Goal: Information Seeking & Learning: Learn about a topic

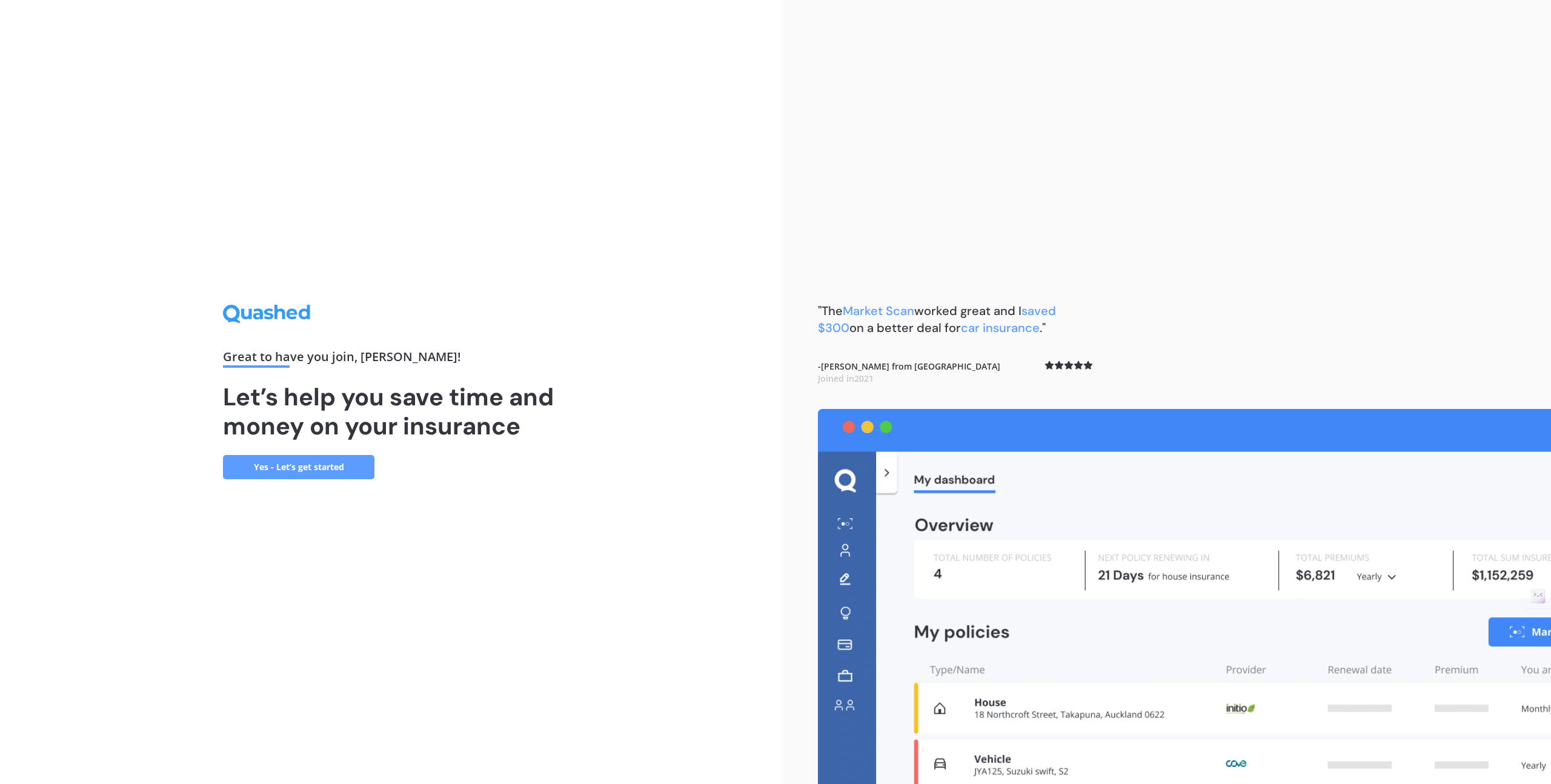
click at [332, 471] on link "Yes - Let’s get started" at bounding box center [299, 467] width 152 height 24
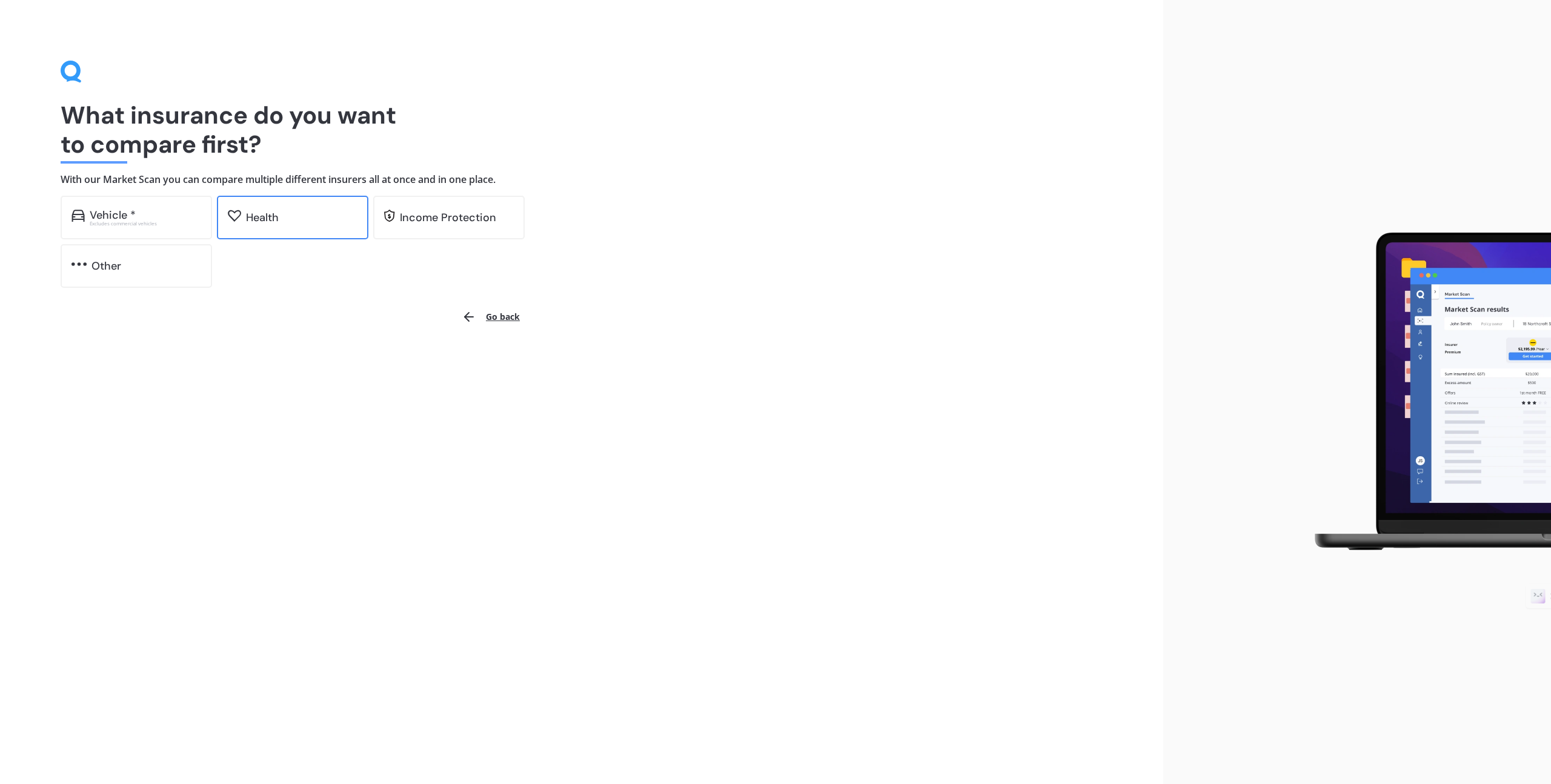
click at [288, 226] on div "Health" at bounding box center [293, 217] width 152 height 44
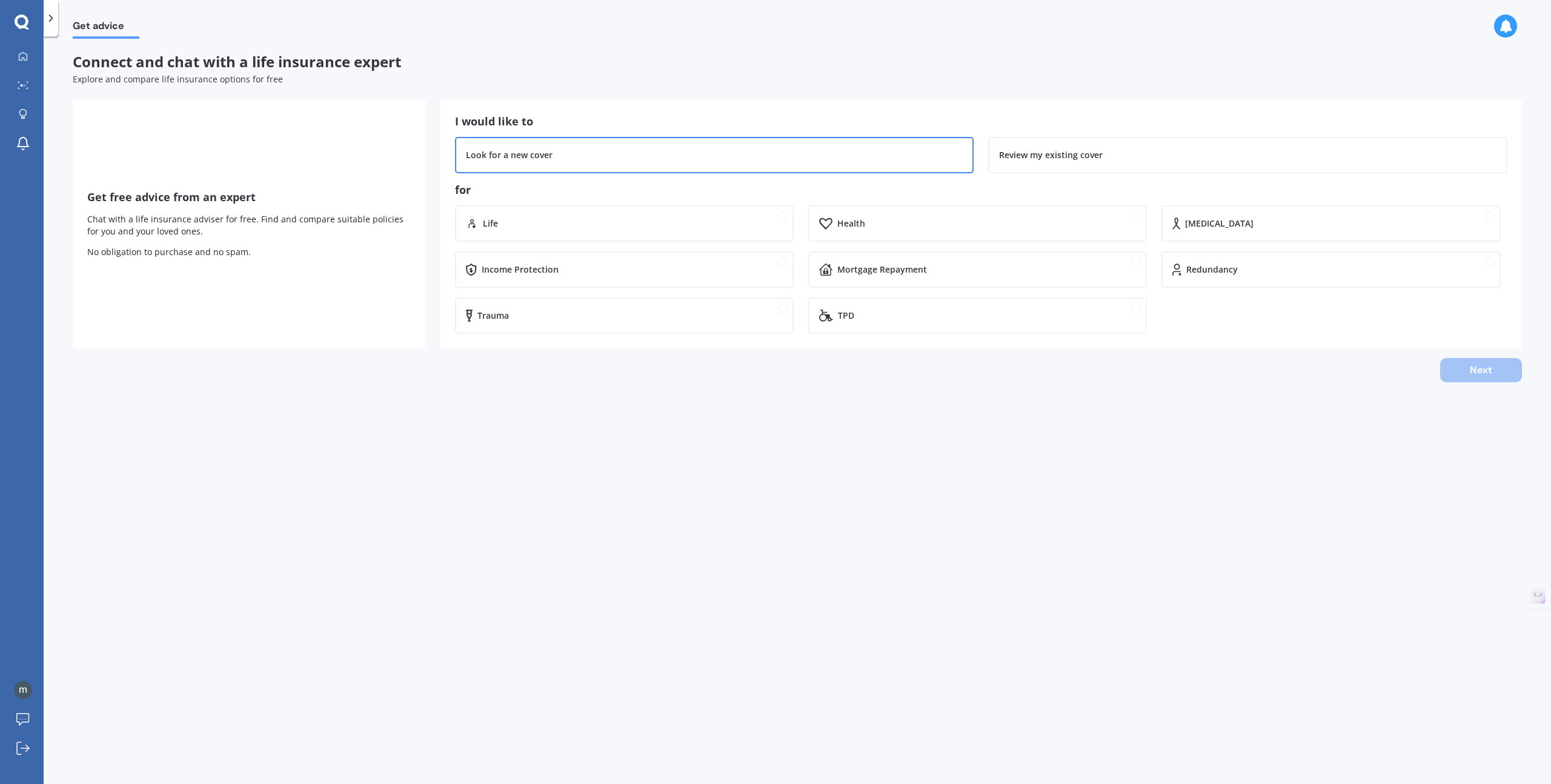
click at [583, 142] on div "Look for a new cover" at bounding box center [715, 155] width 519 height 37
click at [582, 272] on div "Income Protection" at bounding box center [632, 269] width 301 height 12
click at [836, 230] on div "Health" at bounding box center [977, 224] width 339 height 37
click at [1457, 375] on button "Next" at bounding box center [1481, 370] width 81 height 24
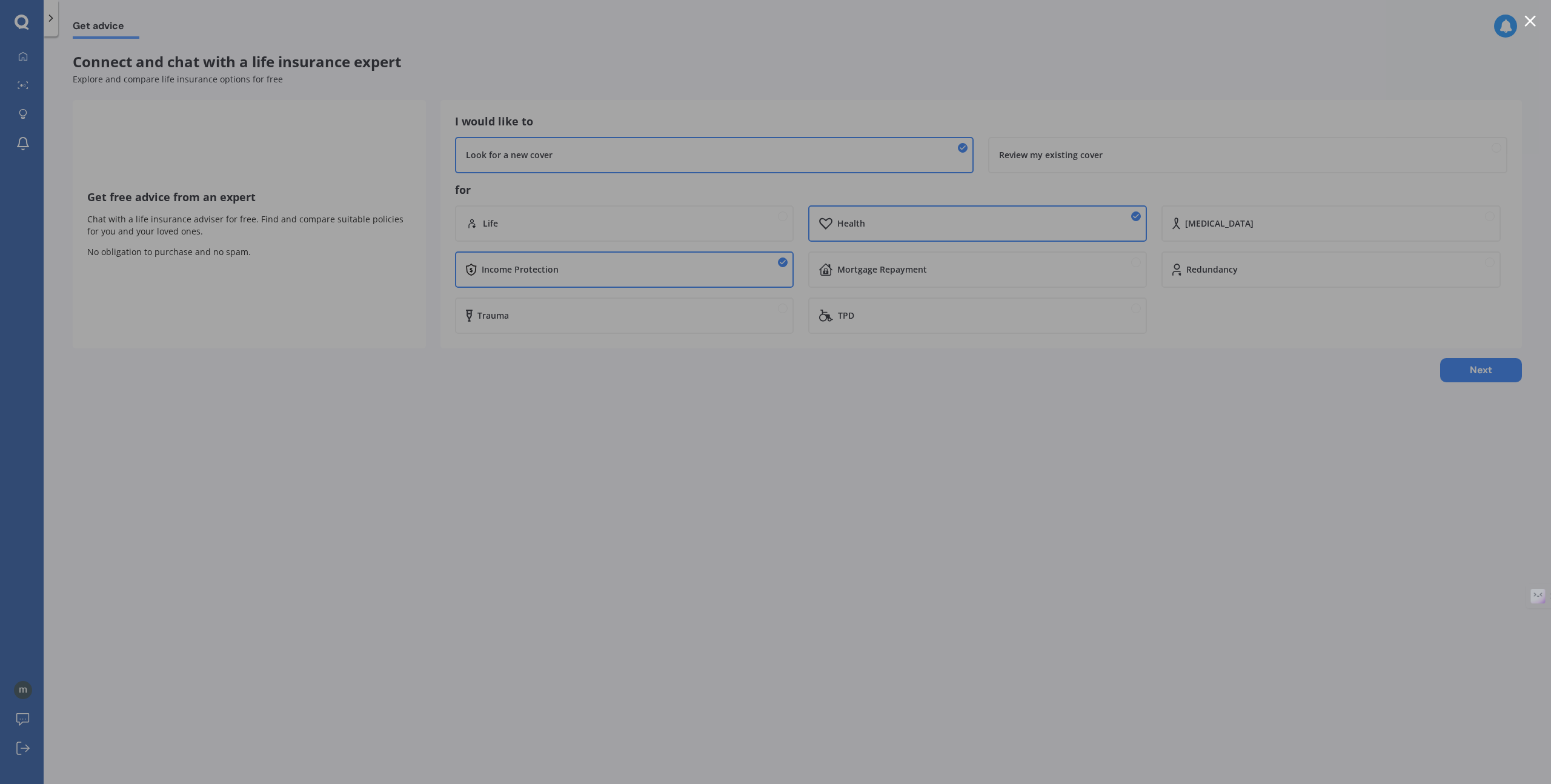
click at [1289, 304] on div at bounding box center [775, 392] width 1551 height 784
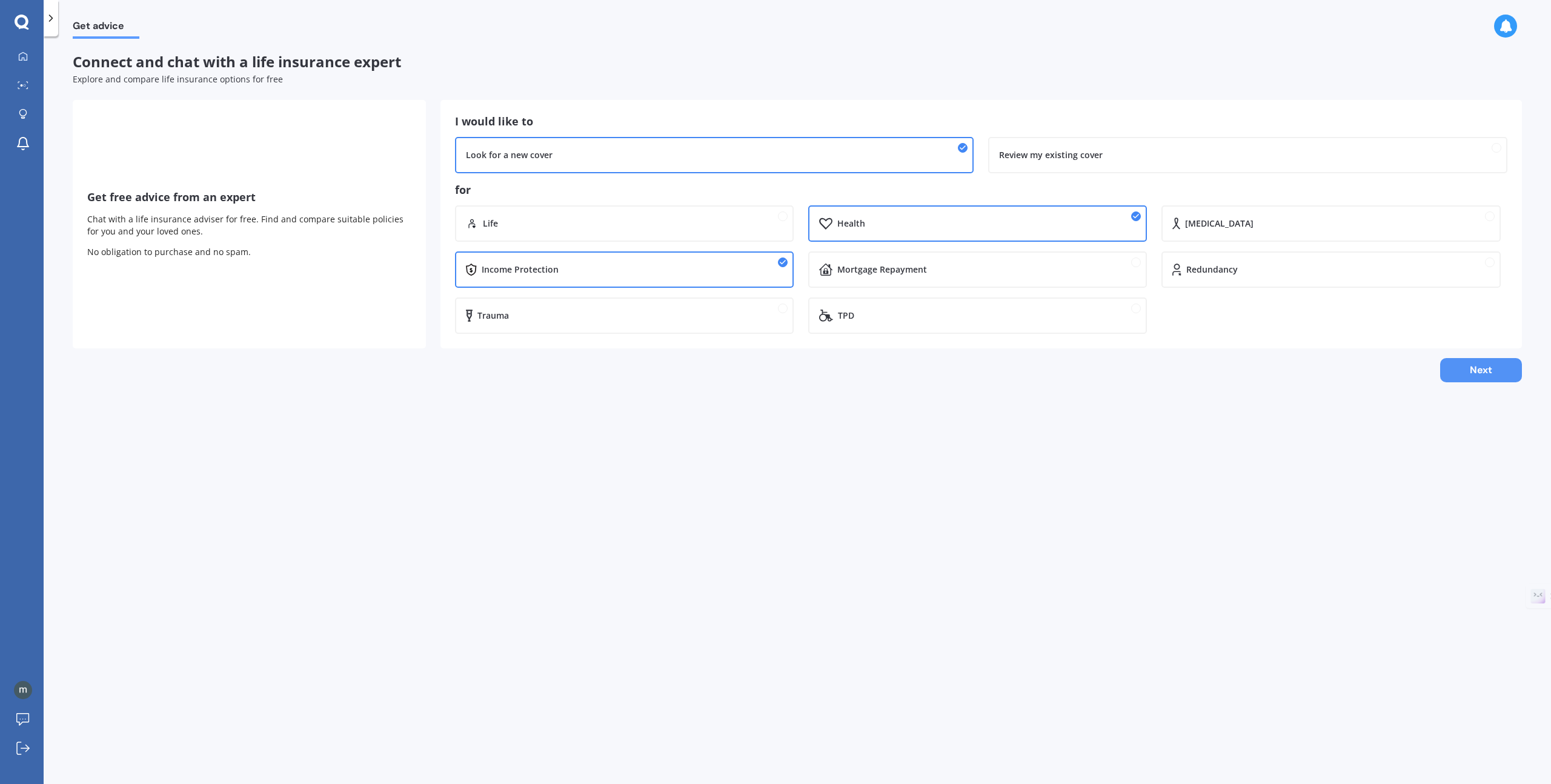
click at [1477, 369] on button "Next" at bounding box center [1481, 370] width 81 height 24
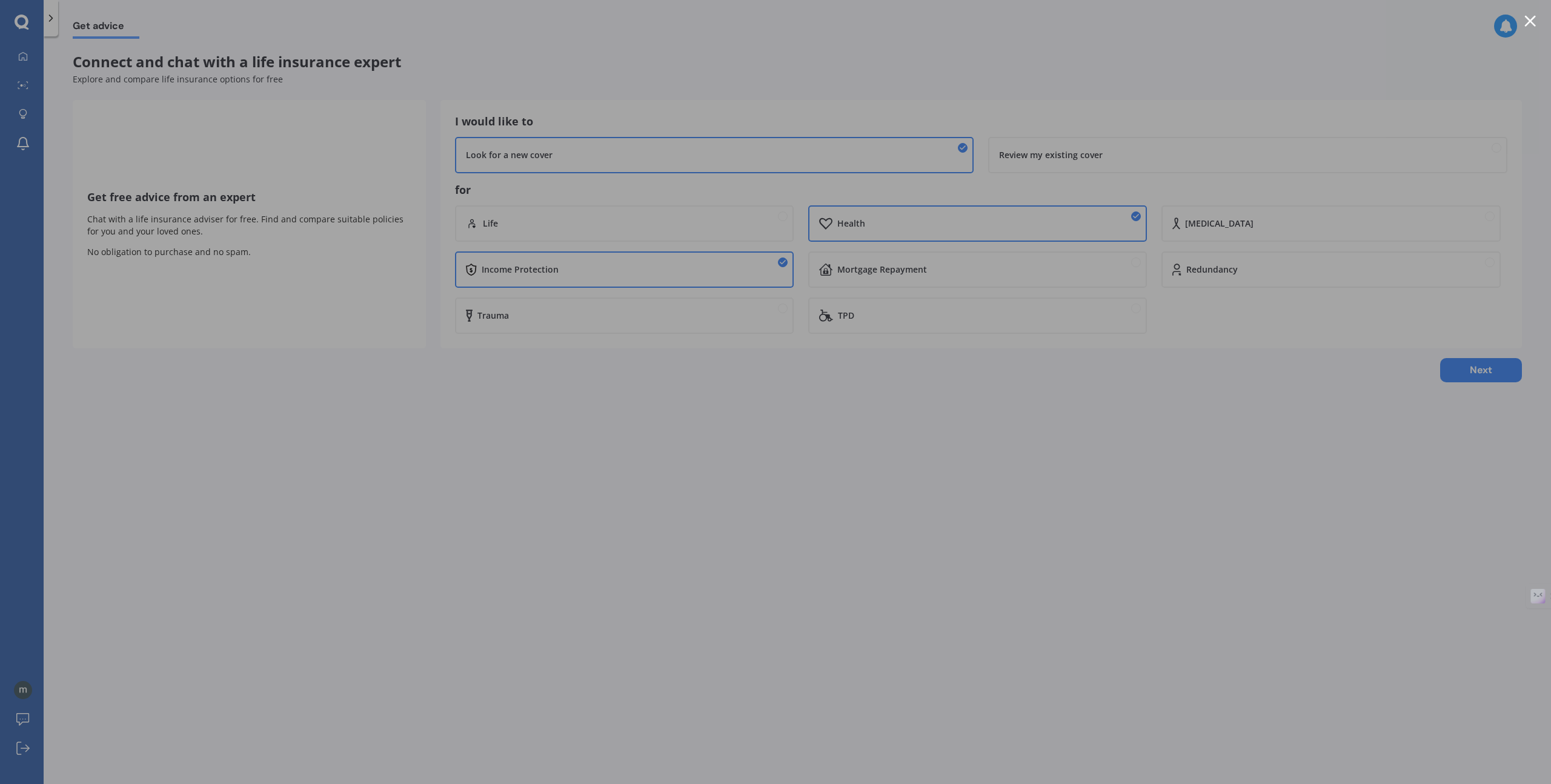
click at [1083, 457] on div at bounding box center [775, 392] width 1551 height 784
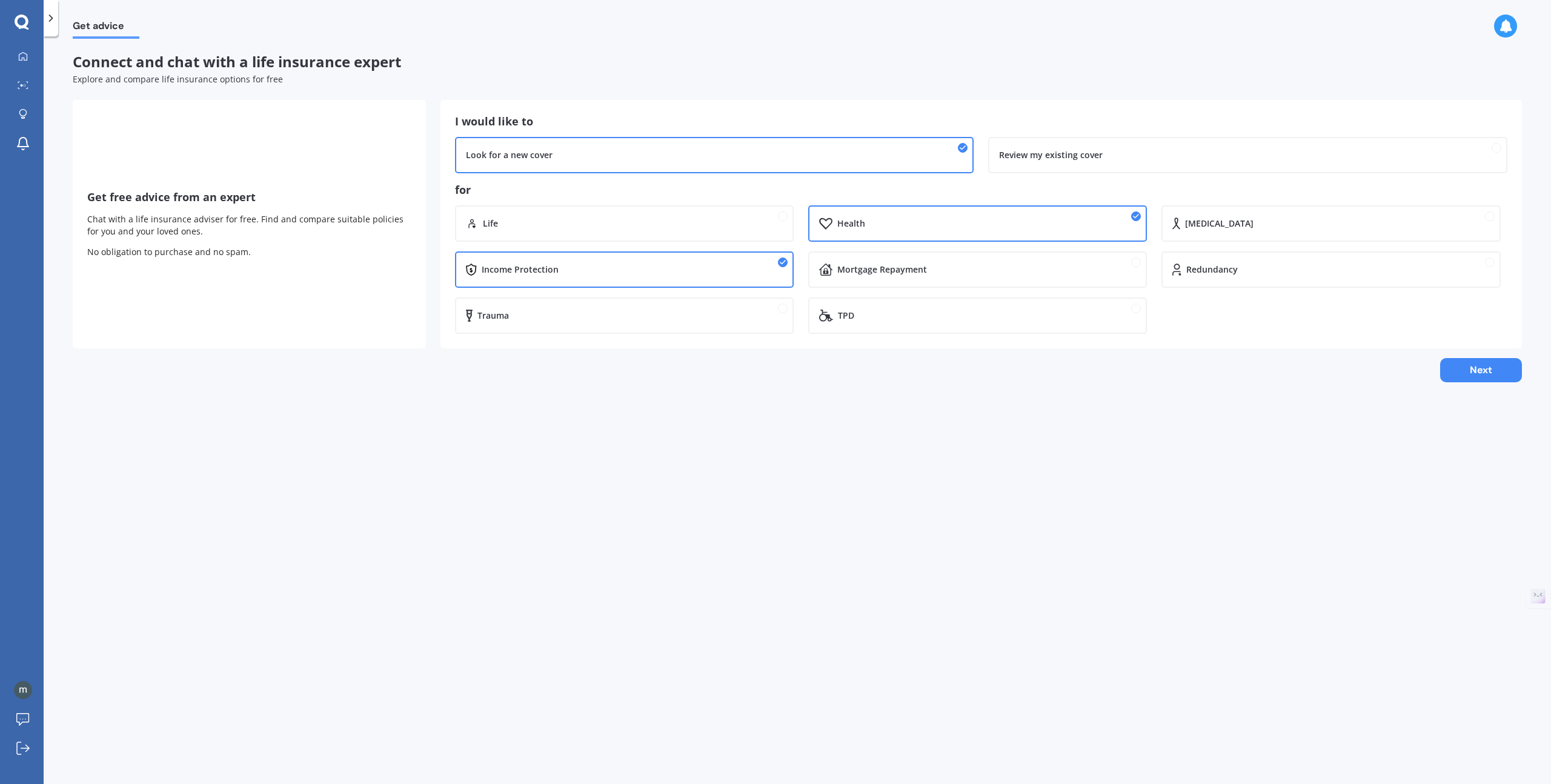
click at [51, 9] on div at bounding box center [51, 18] width 15 height 37
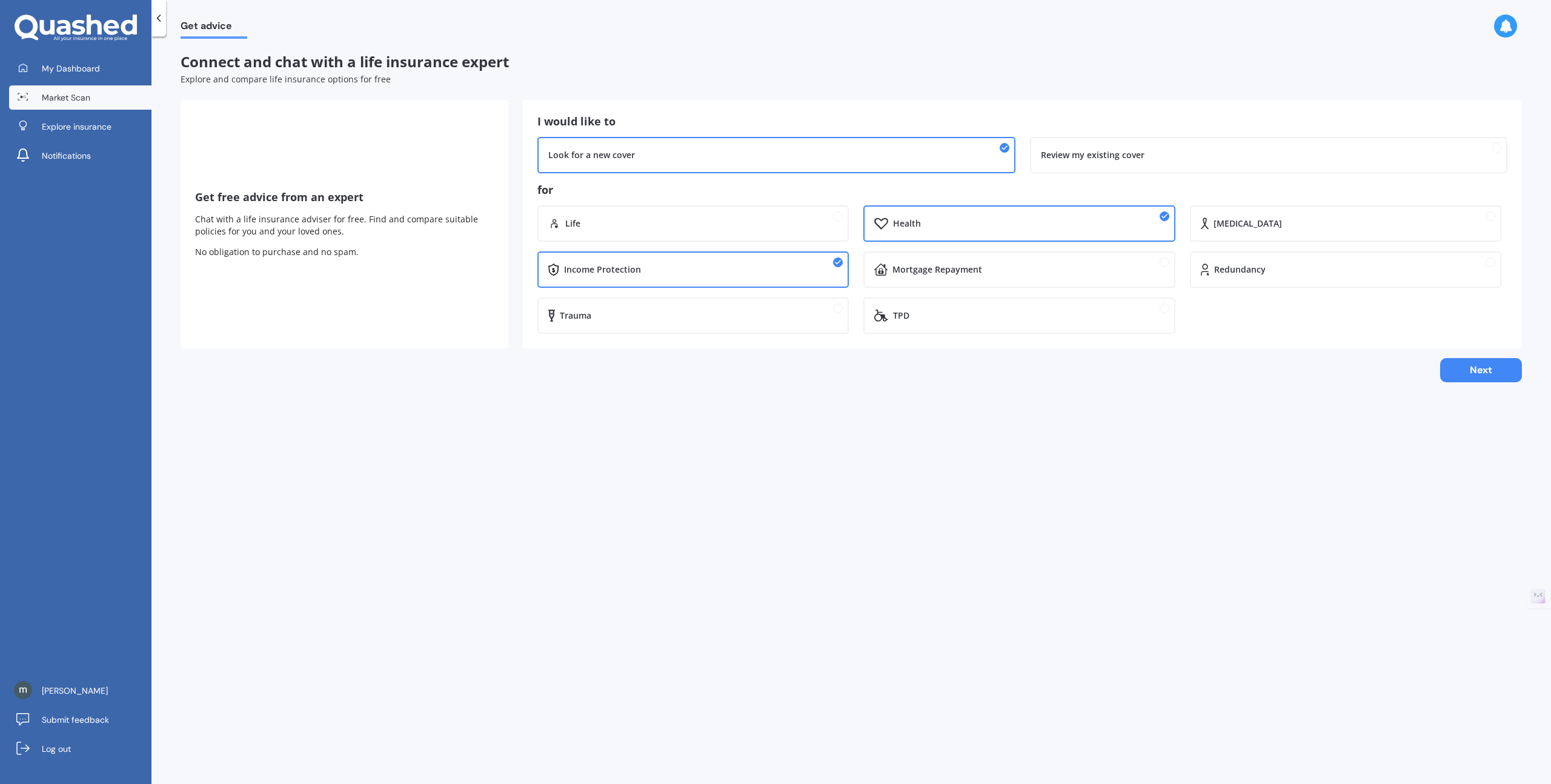
click at [74, 92] on span "Market Scan" at bounding box center [66, 97] width 49 height 12
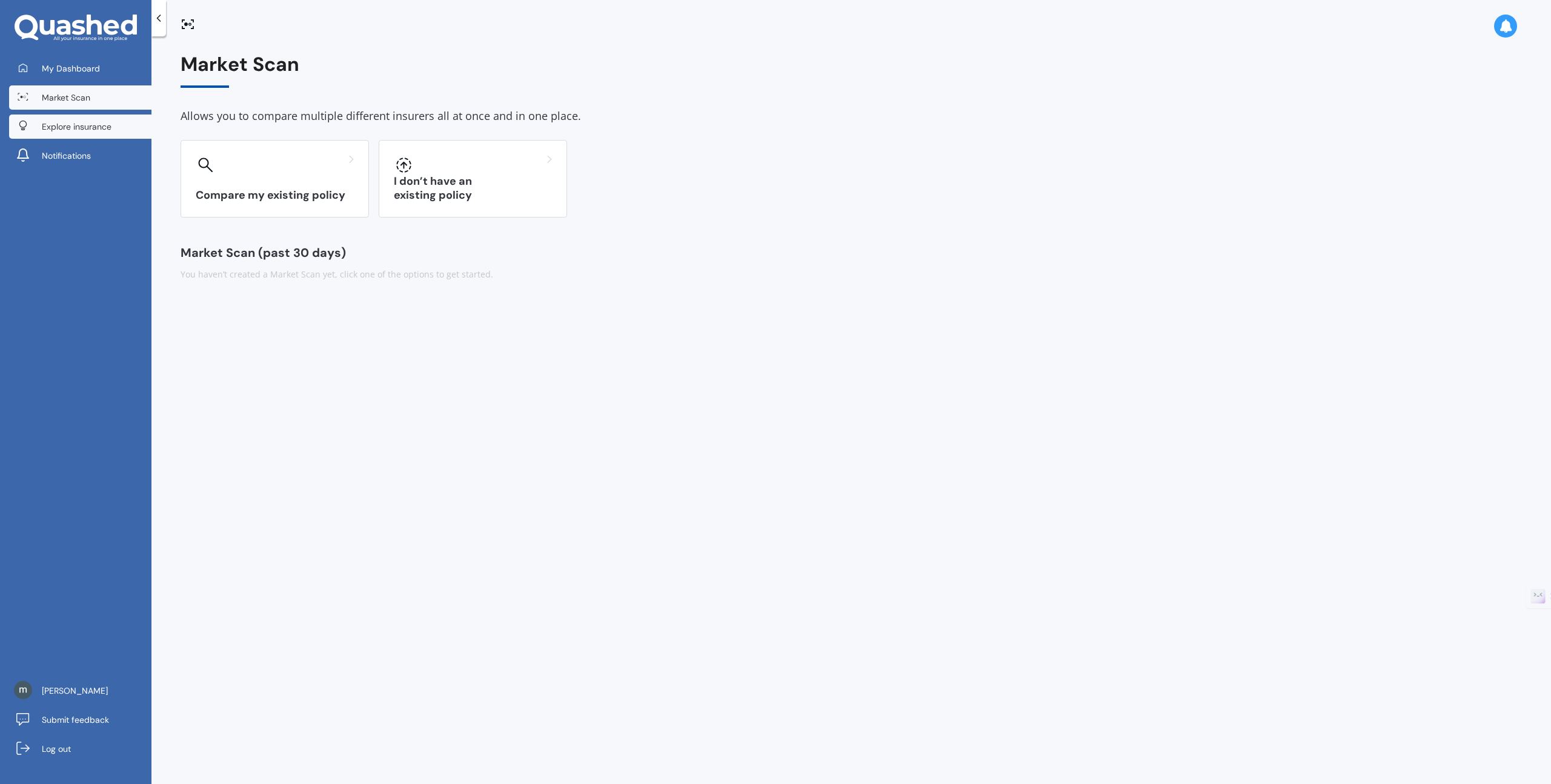
click at [73, 126] on span "Explore insurance" at bounding box center [76, 126] width 69 height 12
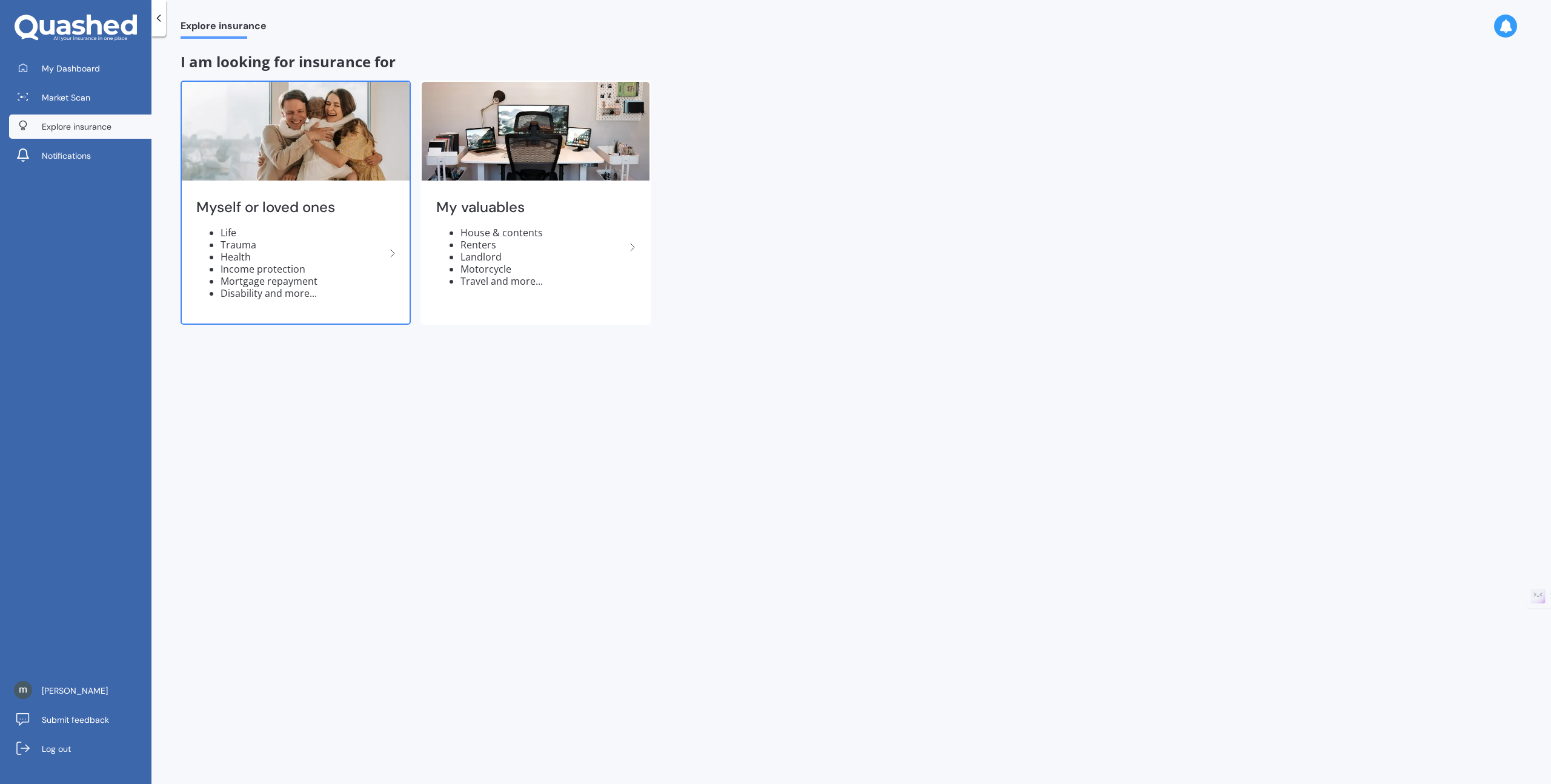
click at [247, 135] on img at bounding box center [296, 131] width 228 height 99
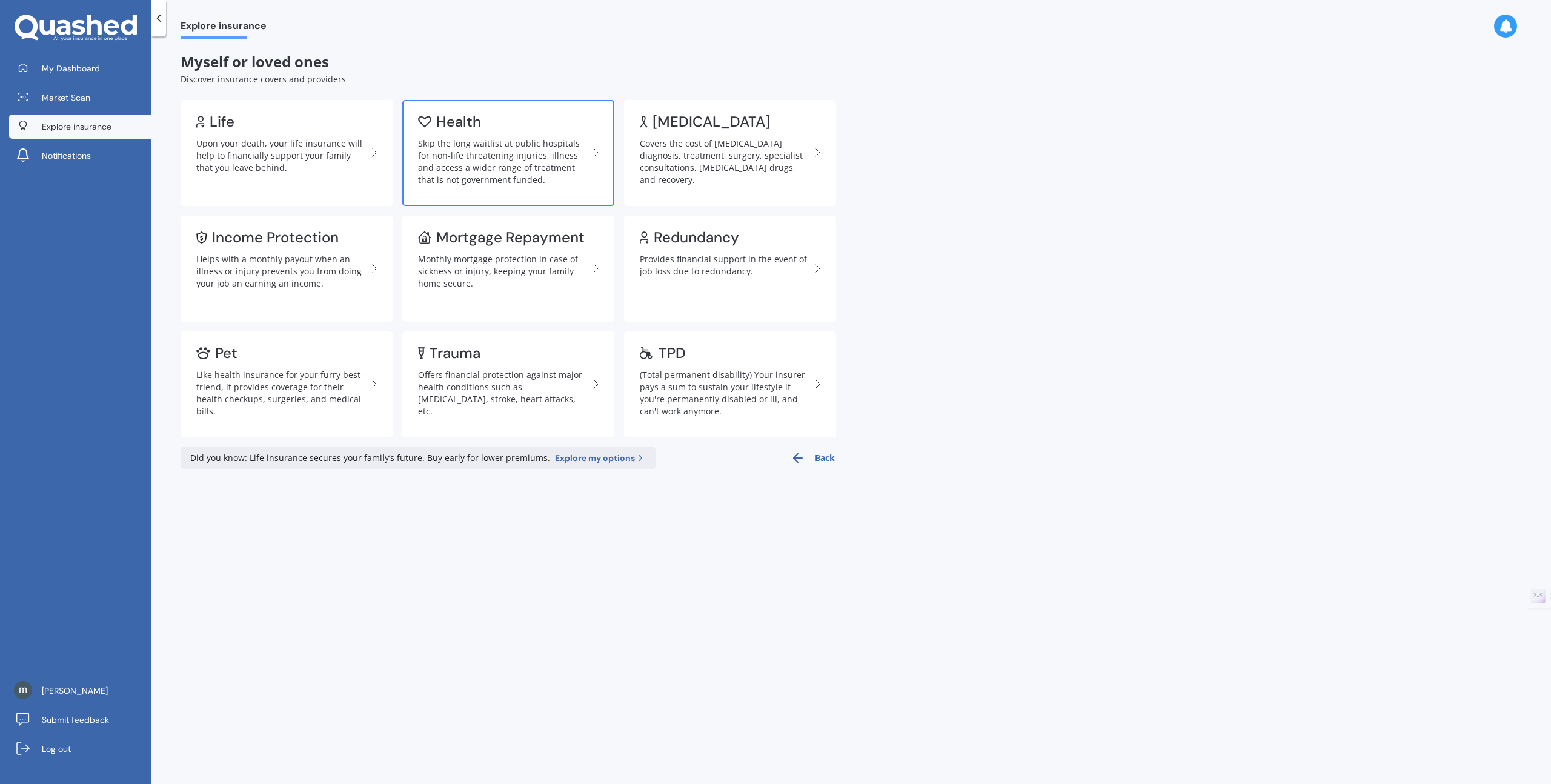
click at [518, 124] on div "Health" at bounding box center [504, 121] width 171 height 12
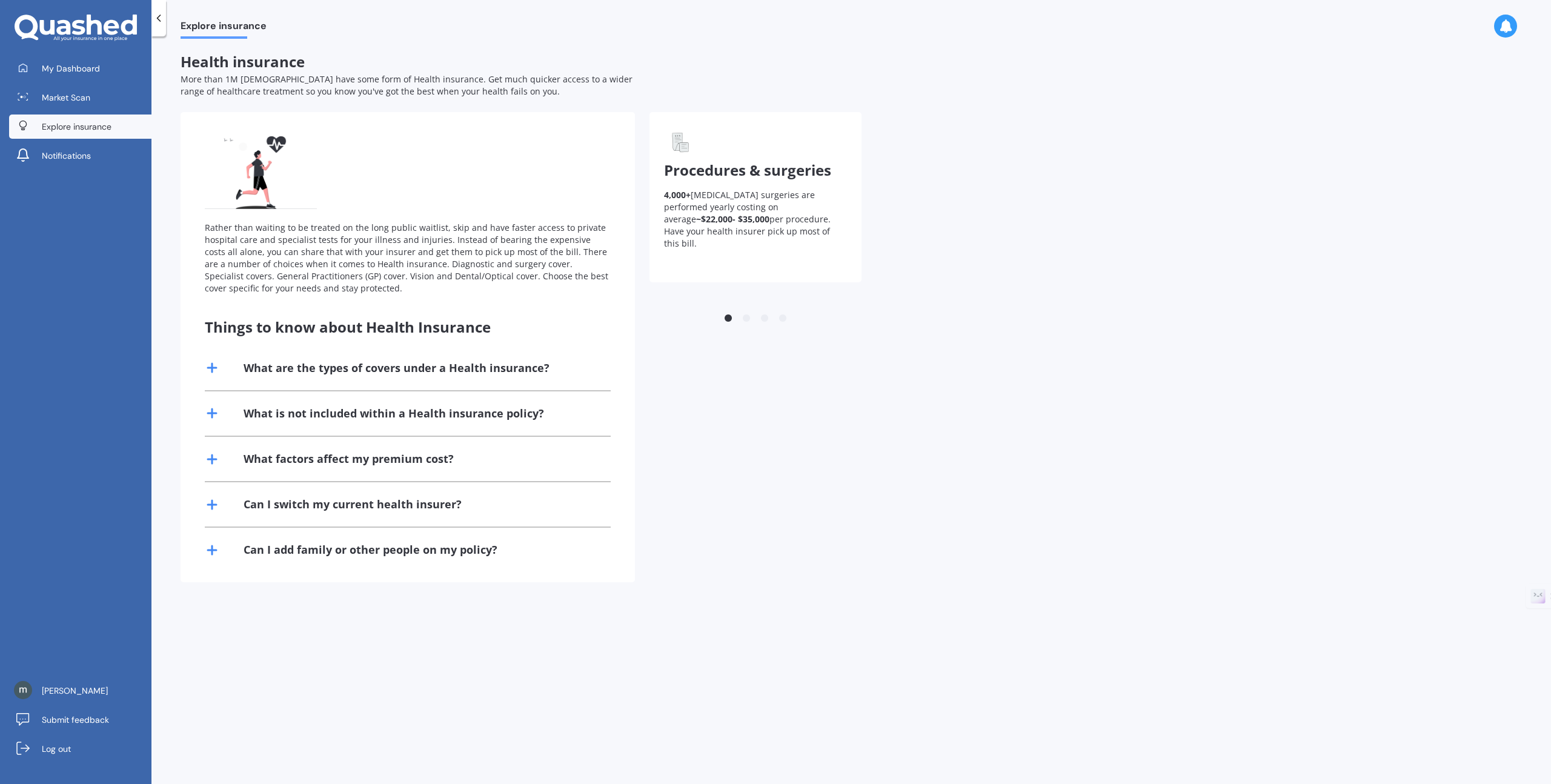
click at [303, 370] on div "What are the types of covers under a Health insurance?" at bounding box center [397, 368] width 306 height 15
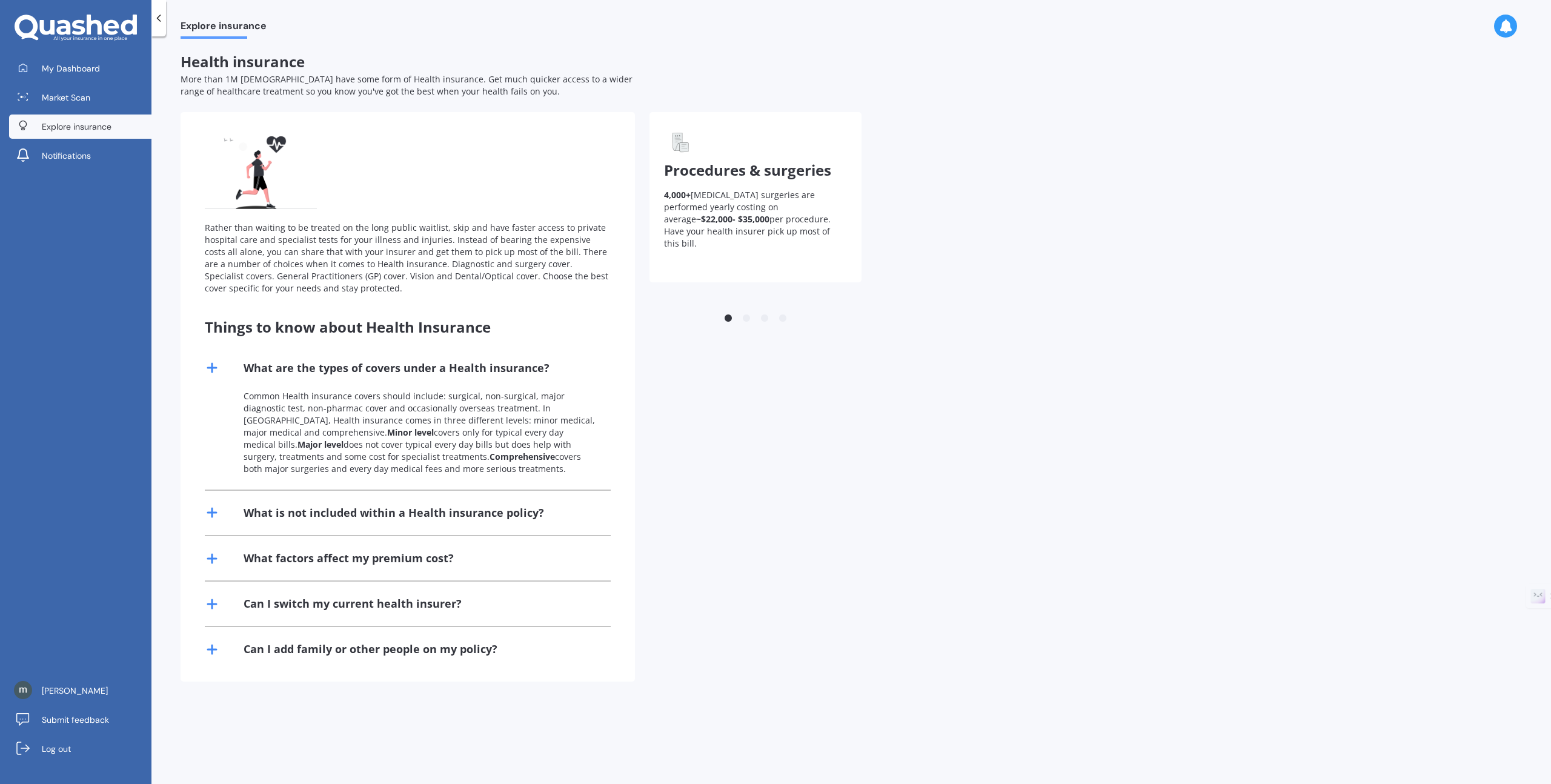
click at [318, 503] on div "What is not included within a Health insurance policy?" at bounding box center [407, 513] width 406 height 44
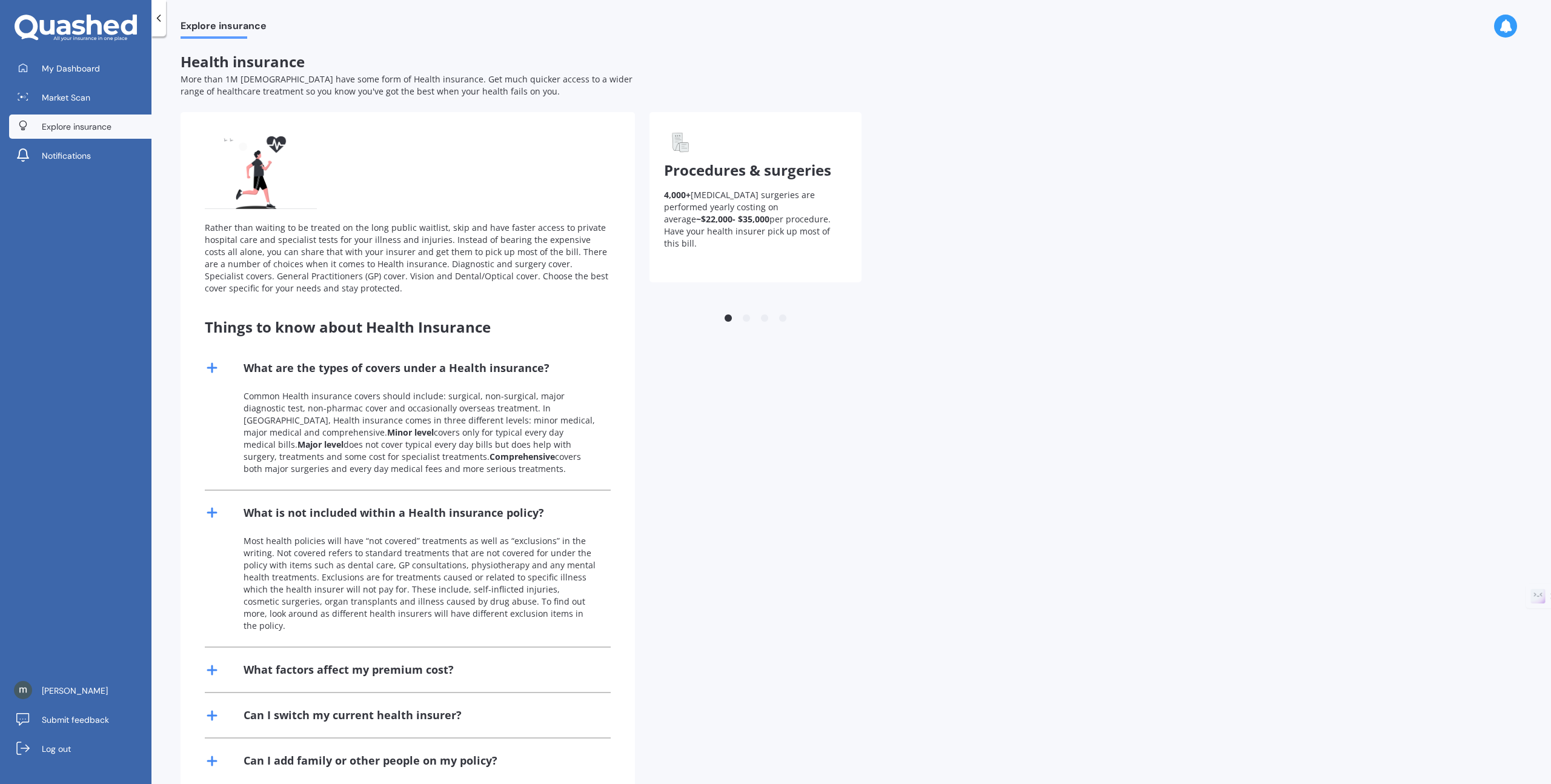
scroll to position [19, 0]
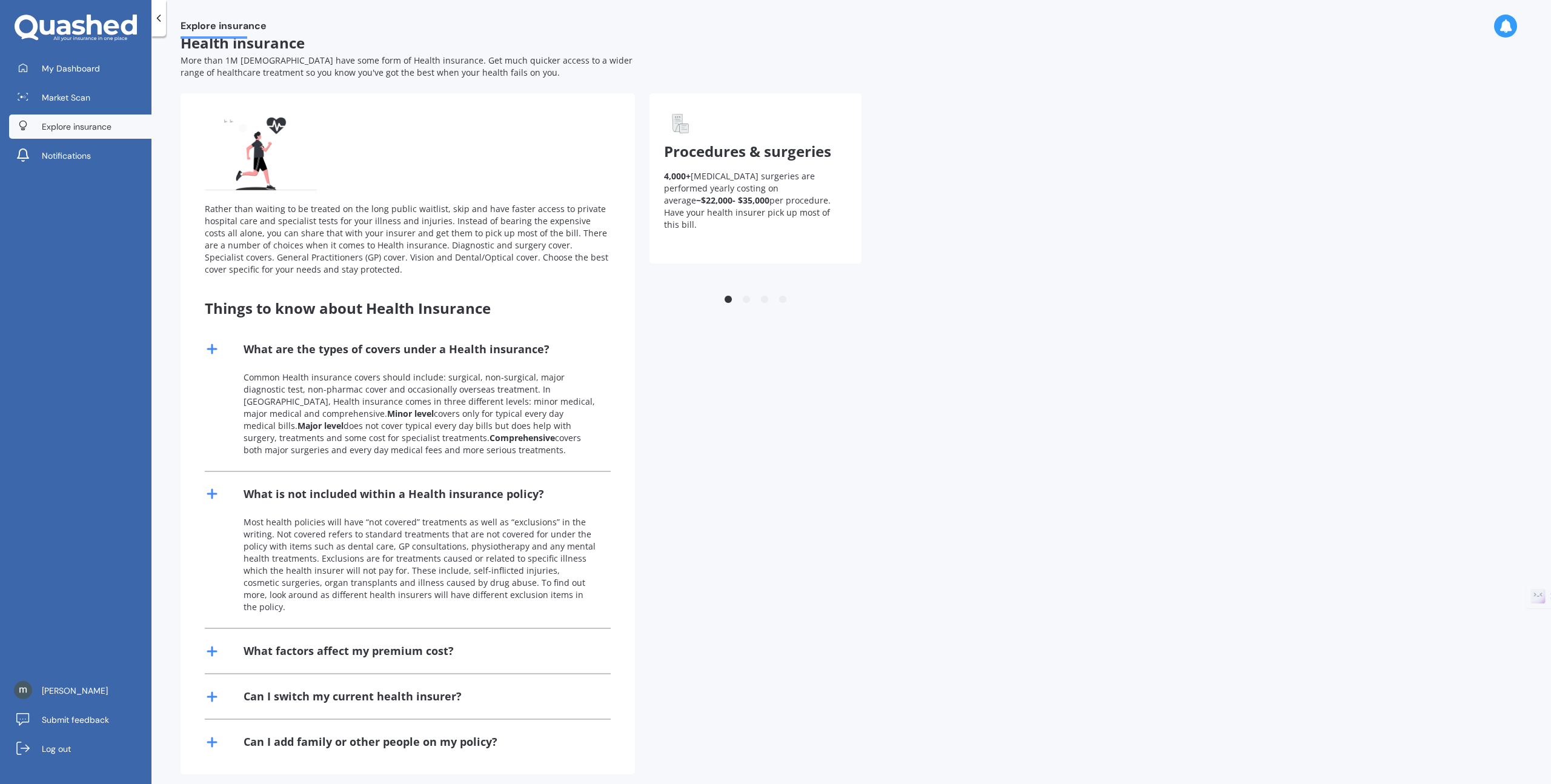
click at [210, 350] on icon at bounding box center [212, 349] width 15 height 15
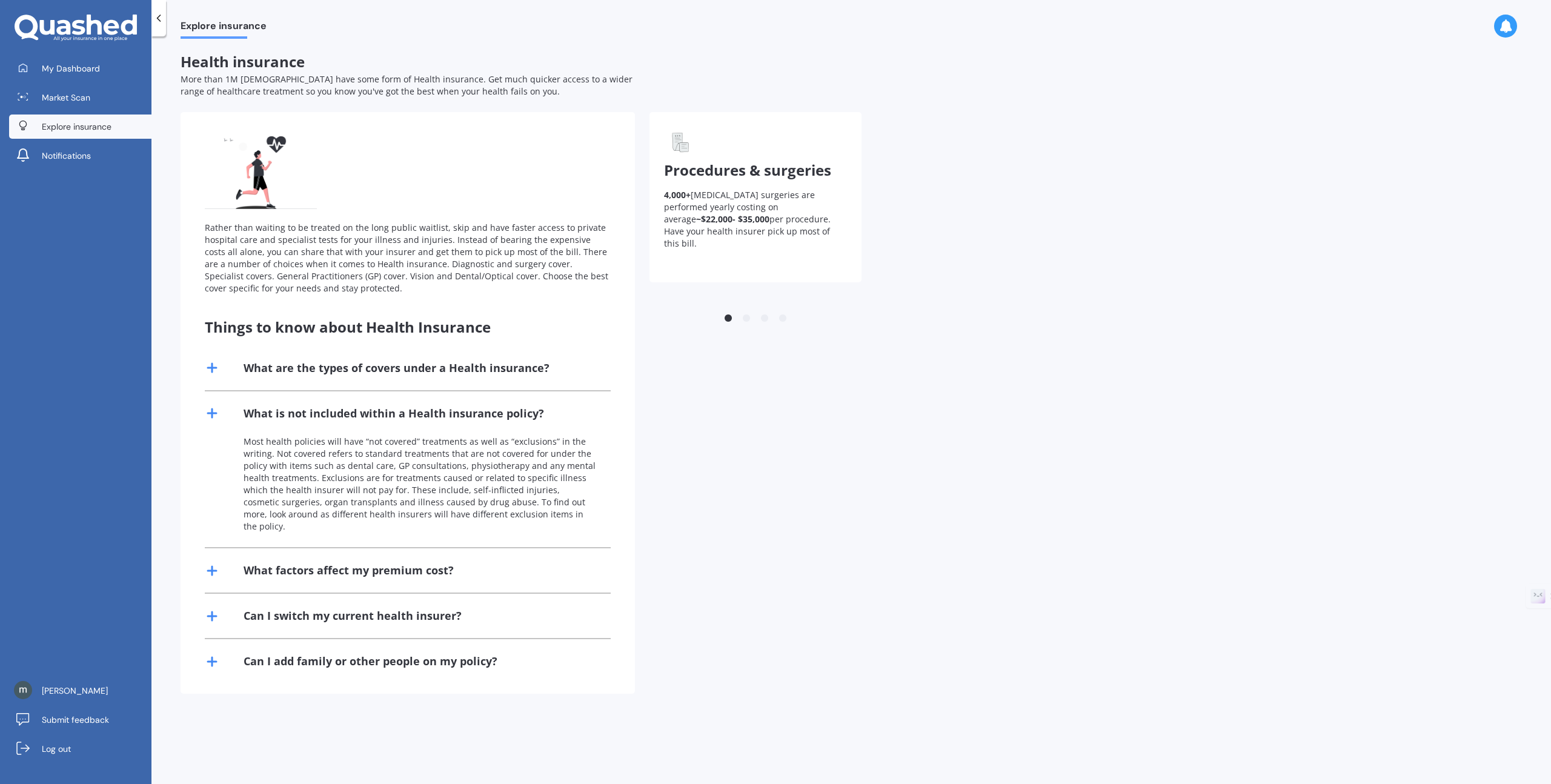
click at [215, 390] on div "What are the types of covers under a Health insurance?" at bounding box center [407, 368] width 406 height 44
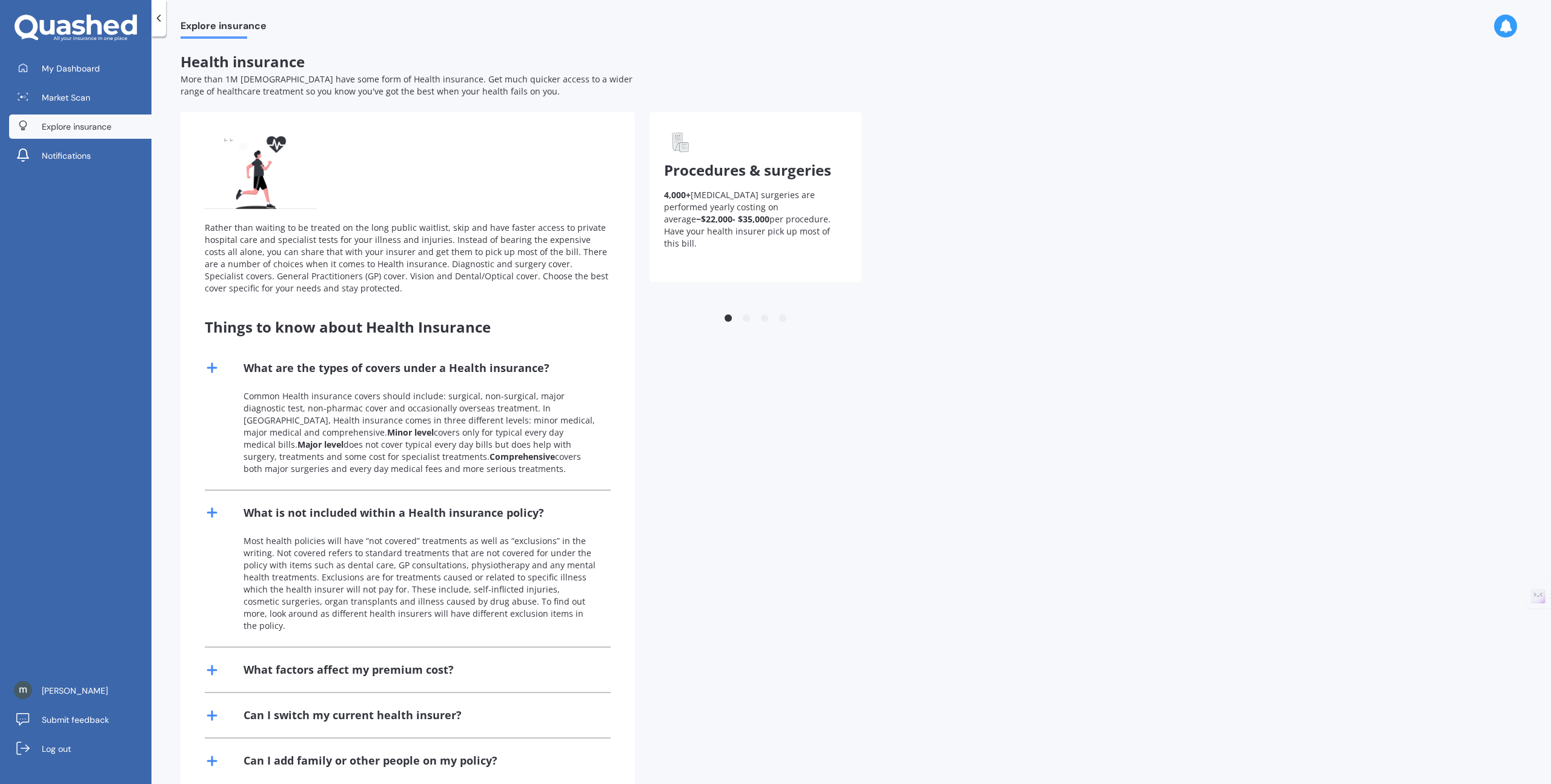
click at [212, 364] on line at bounding box center [212, 367] width 0 height 8
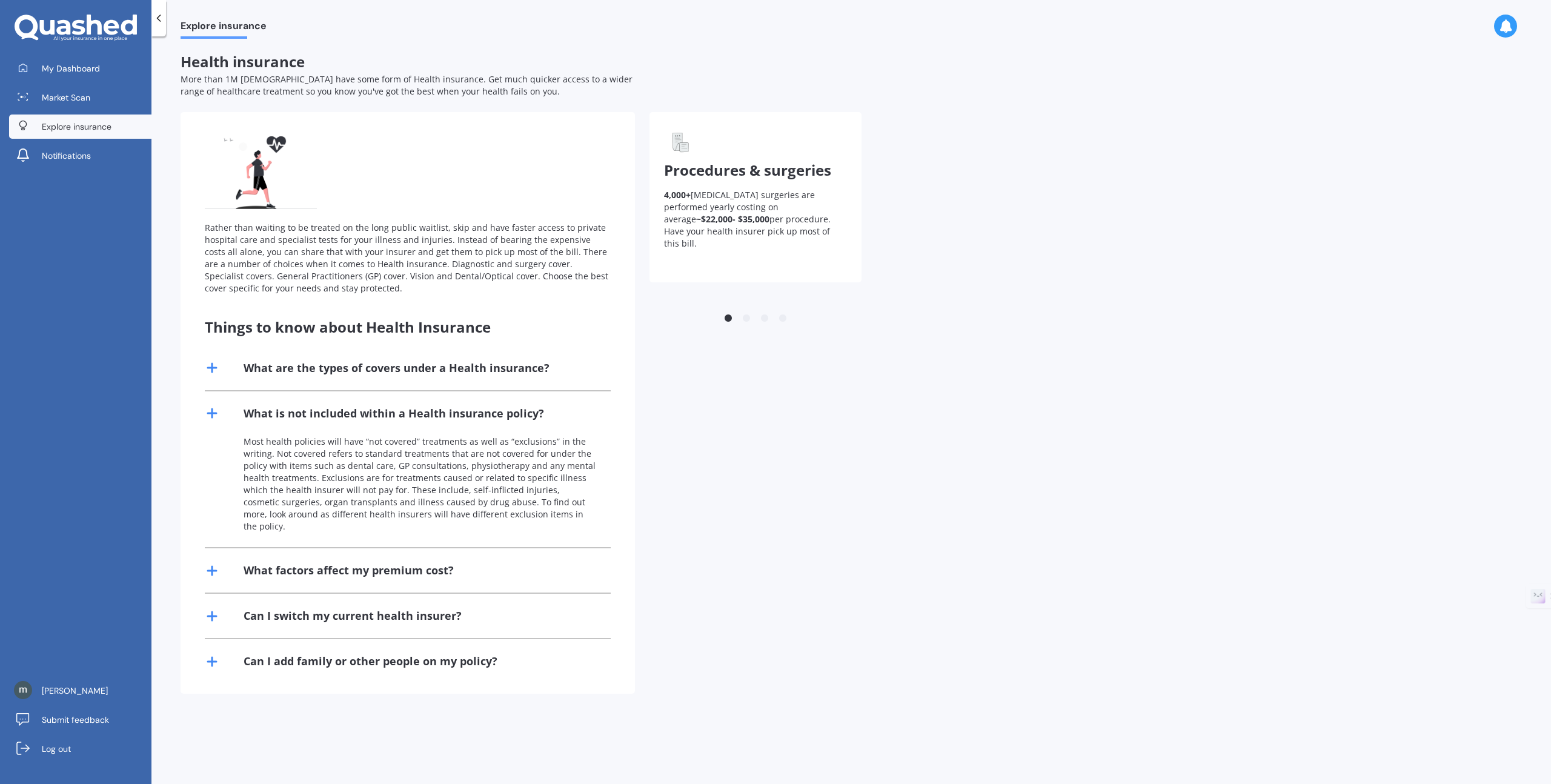
click at [213, 408] on icon at bounding box center [212, 413] width 15 height 15
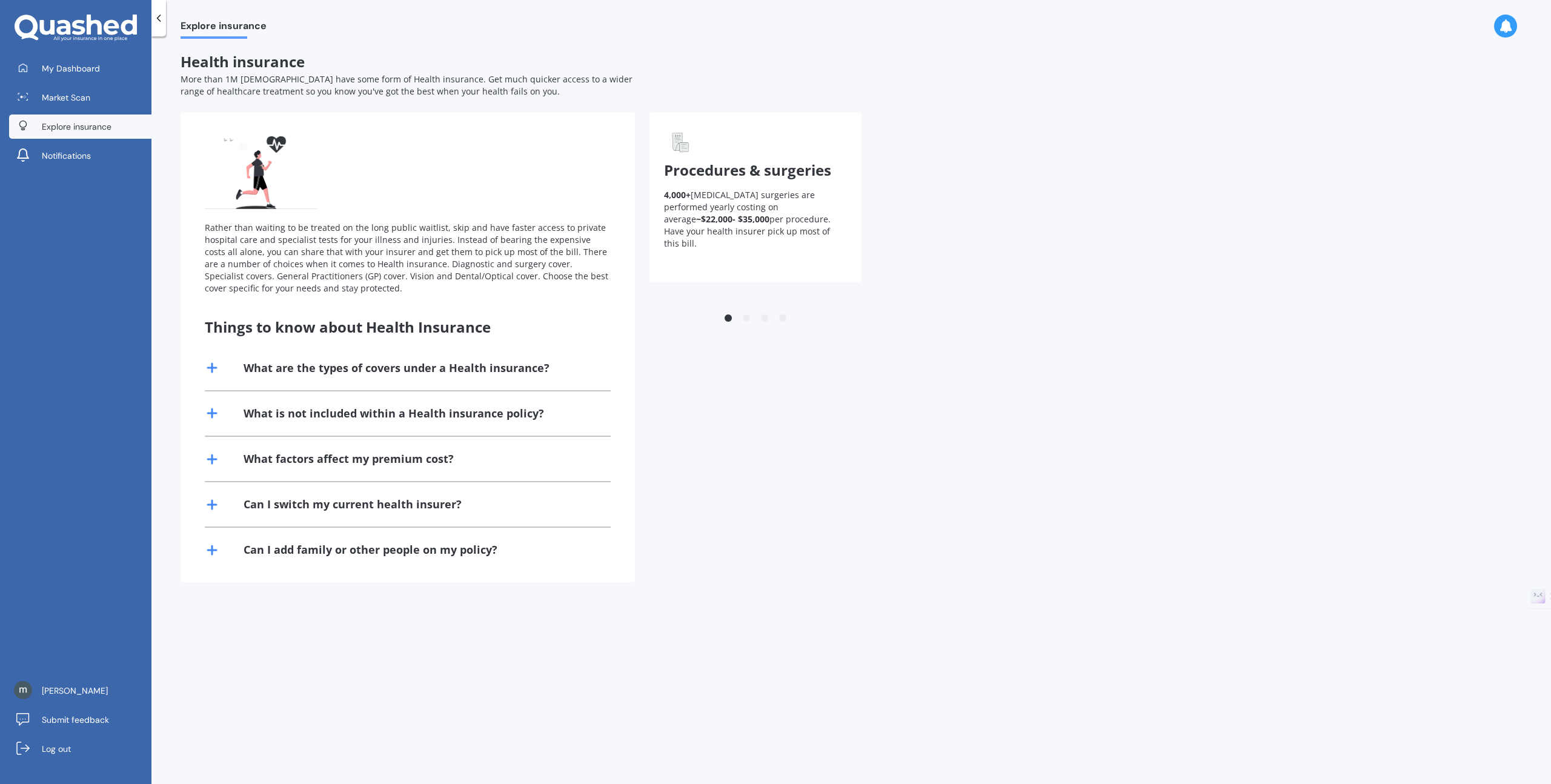
click at [215, 464] on icon at bounding box center [212, 459] width 15 height 15
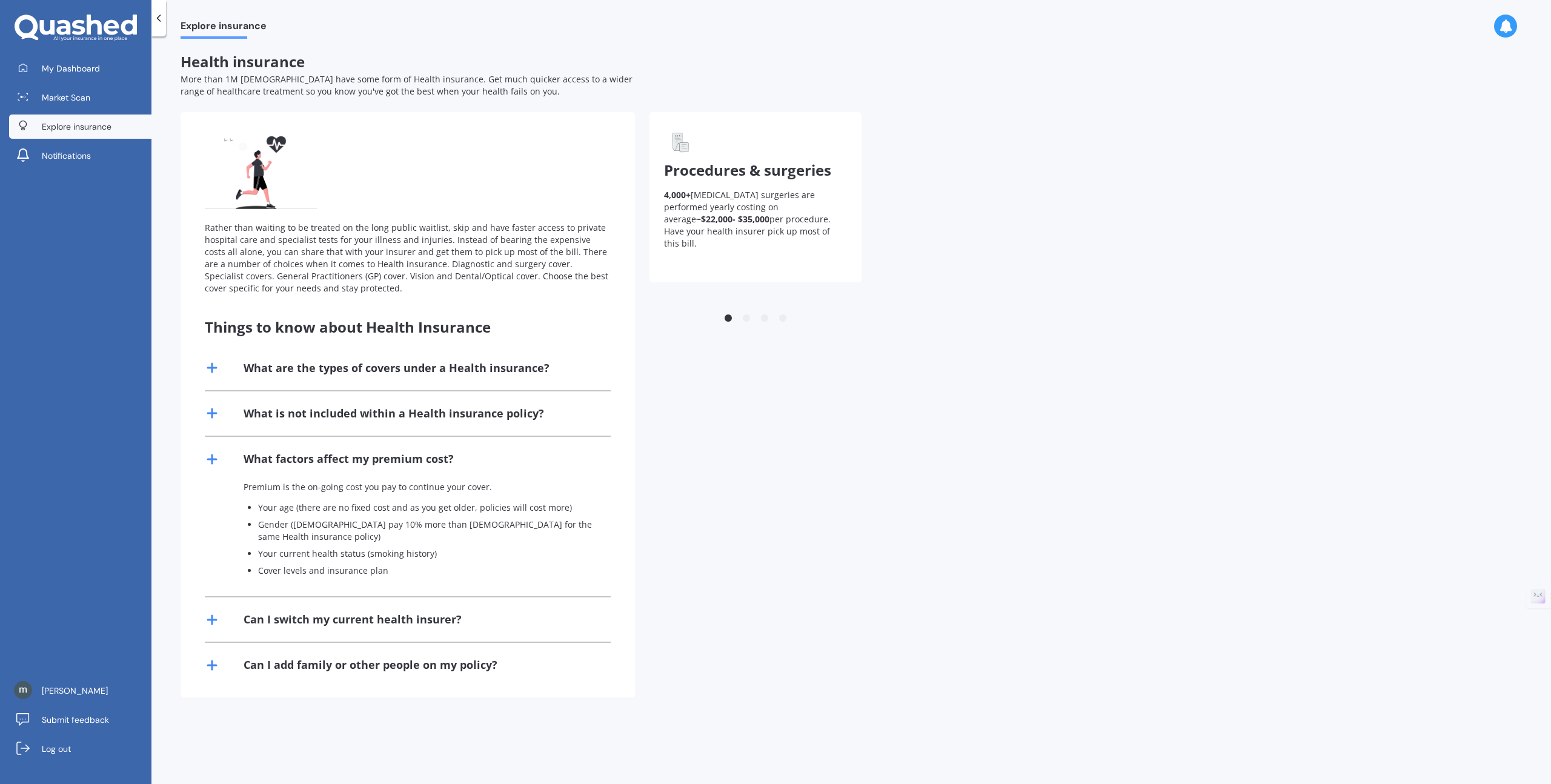
click at [215, 459] on line at bounding box center [212, 459] width 8 height 0
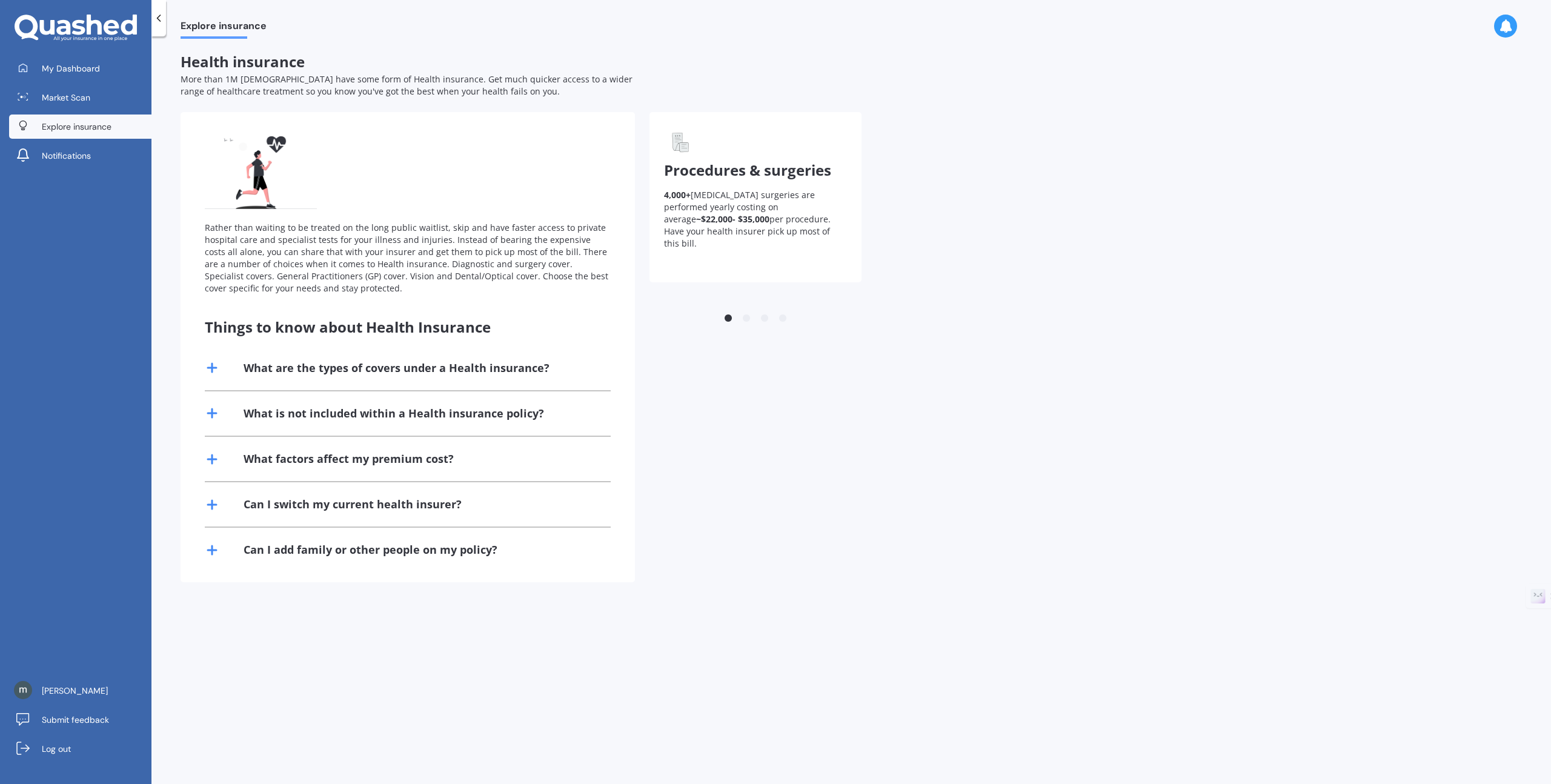
click at [212, 501] on line at bounding box center [212, 504] width 0 height 8
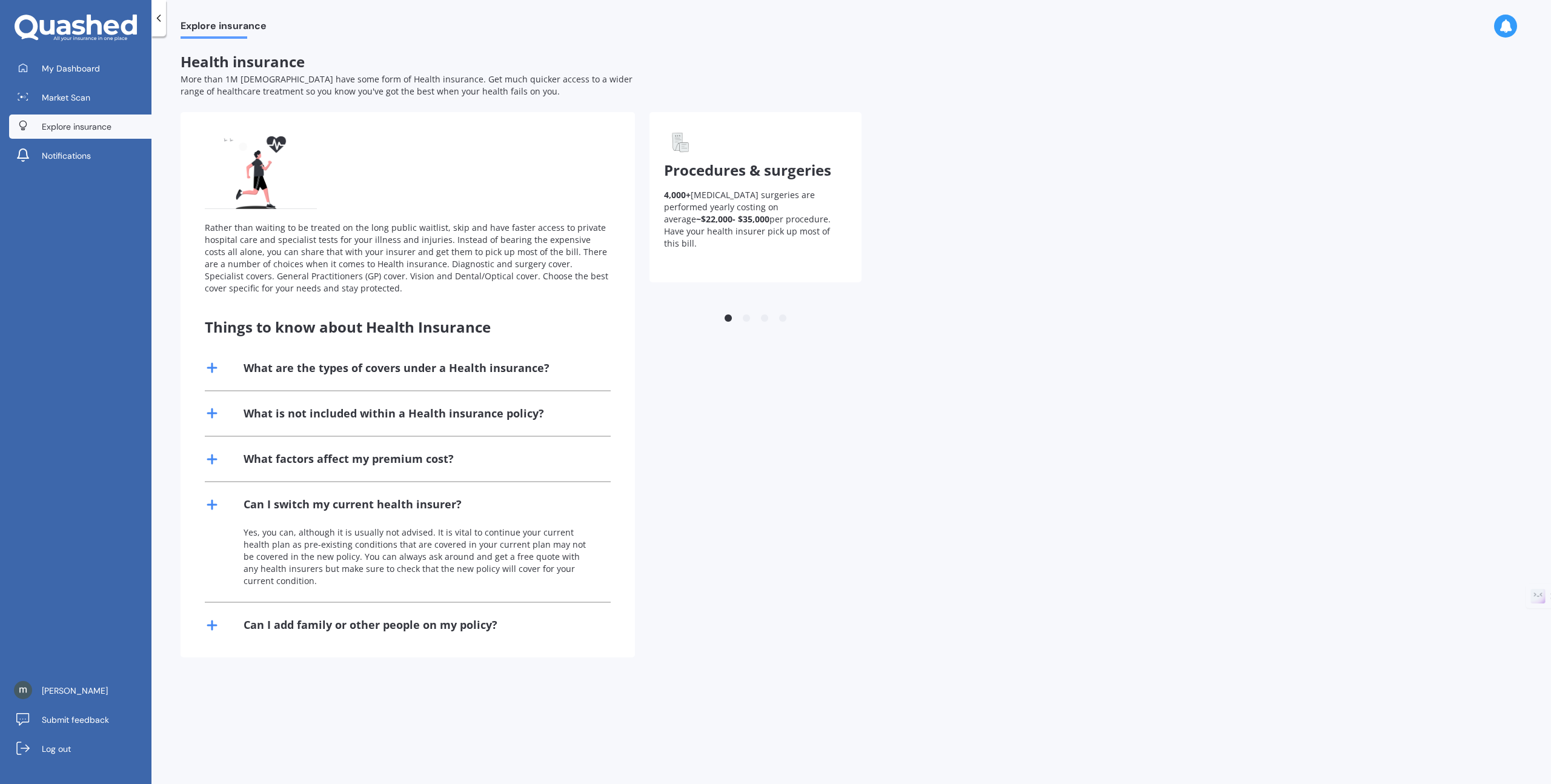
click at [212, 501] on line at bounding box center [212, 504] width 0 height 8
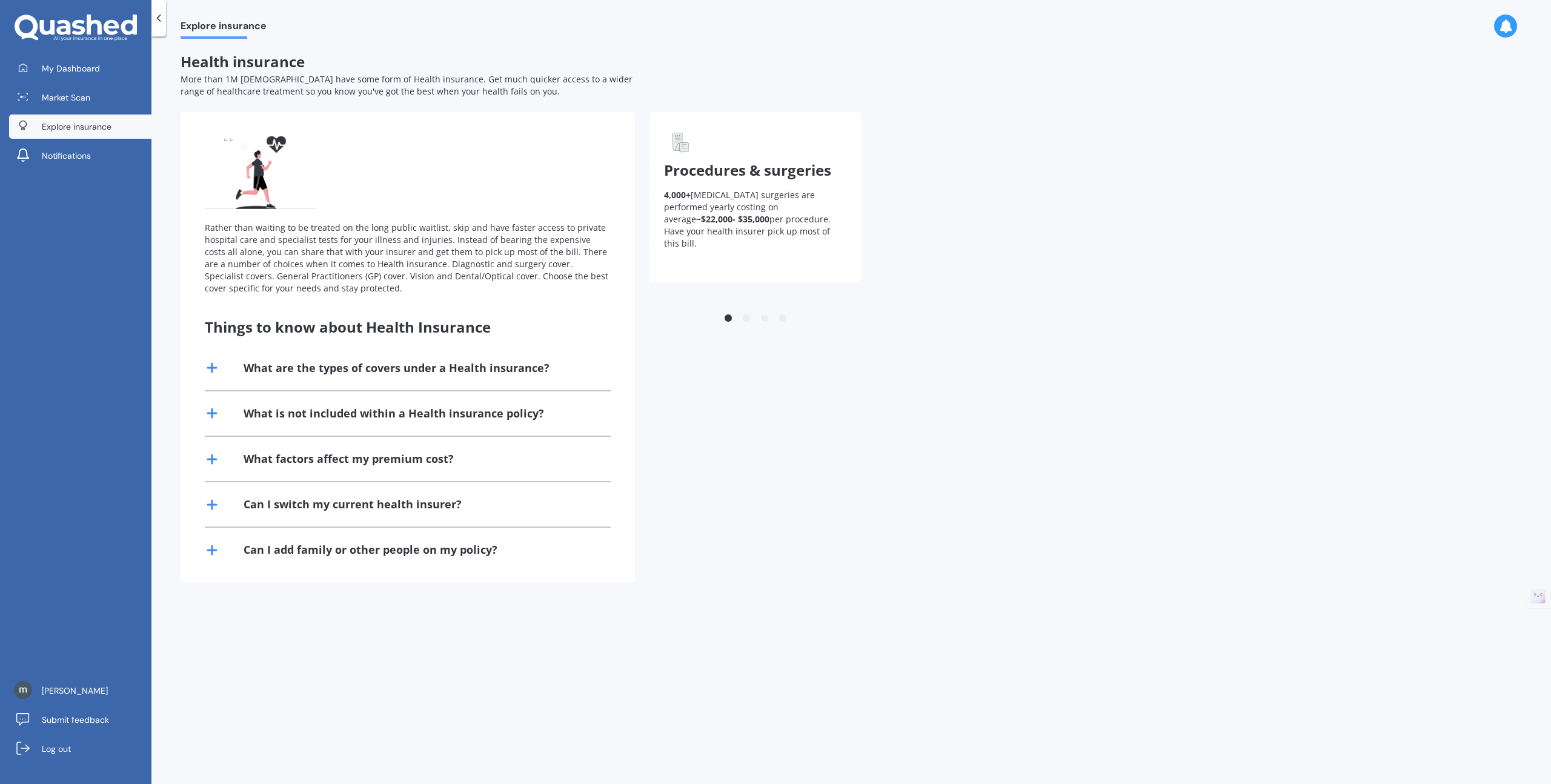
click at [210, 546] on icon at bounding box center [212, 550] width 15 height 15
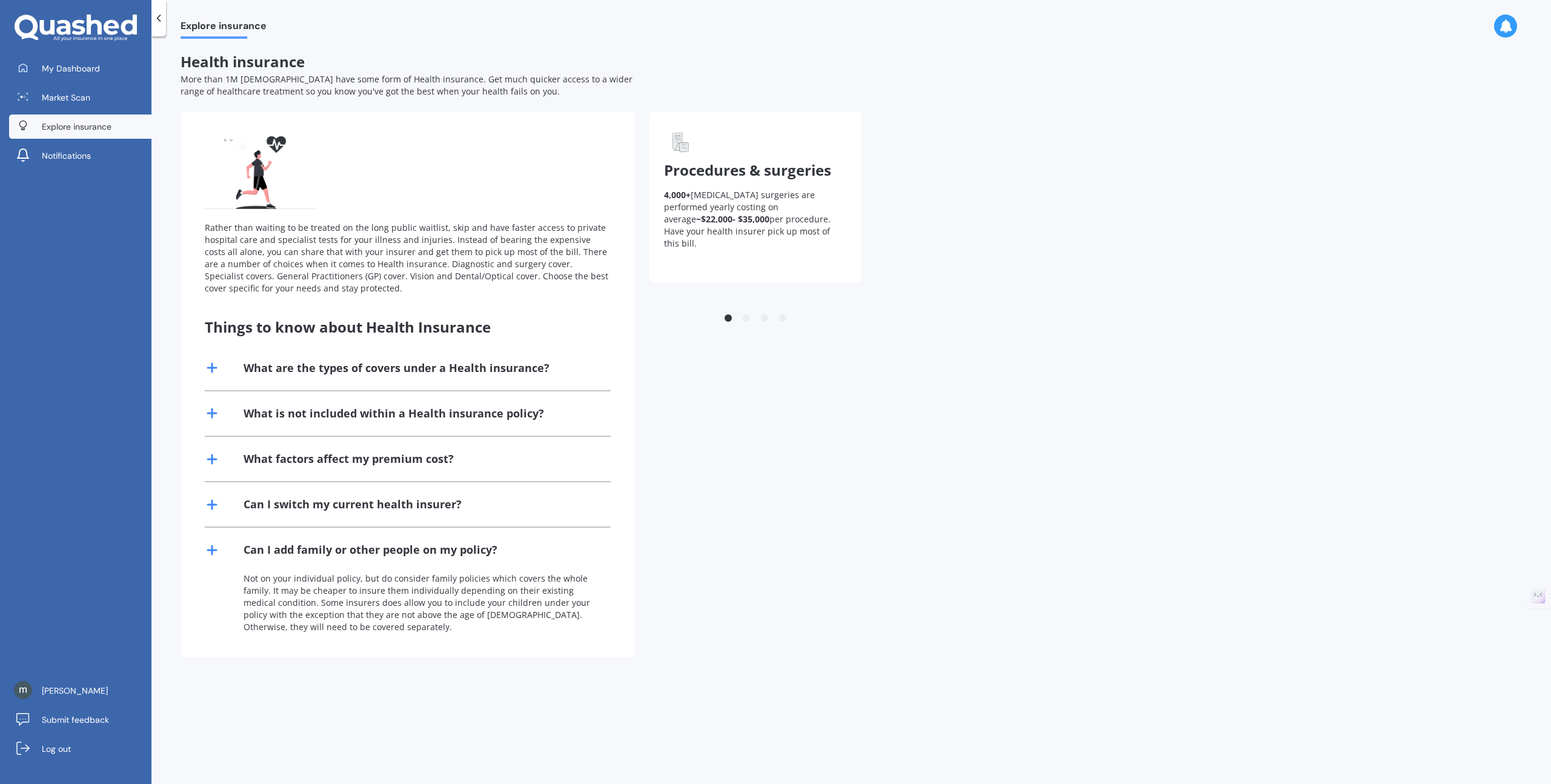
click at [210, 546] on icon at bounding box center [212, 550] width 15 height 15
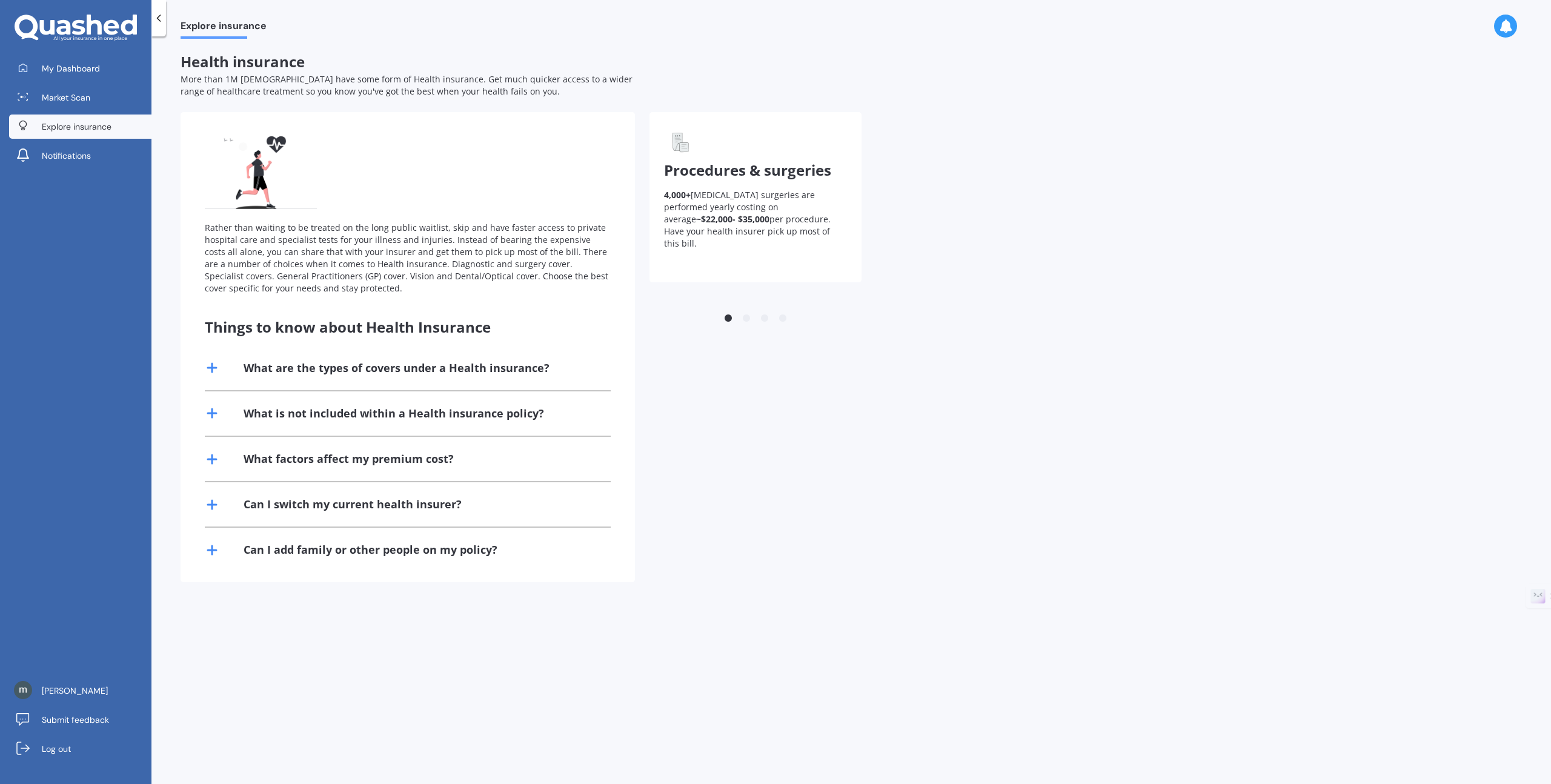
click at [253, 163] on img at bounding box center [260, 172] width 112 height 73
click at [218, 32] on span "Explore insurance" at bounding box center [224, 28] width 86 height 16
click at [704, 169] on span "Procedures & surgeries" at bounding box center [747, 170] width 167 height 20
click at [744, 321] on button "2" at bounding box center [746, 318] width 12 height 12
click at [766, 318] on button "3" at bounding box center [764, 318] width 12 height 12
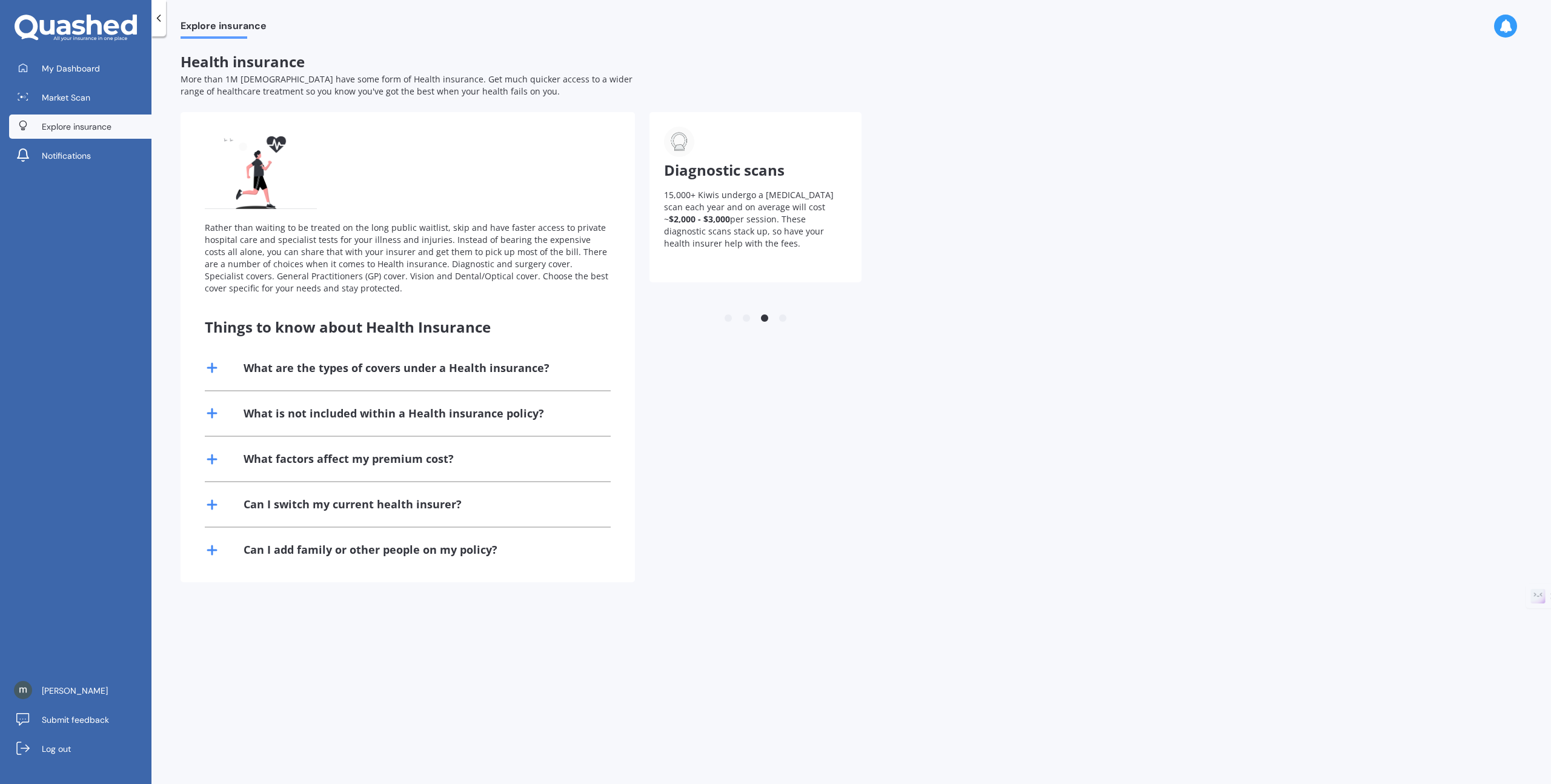
click at [164, 12] on icon at bounding box center [159, 18] width 12 height 12
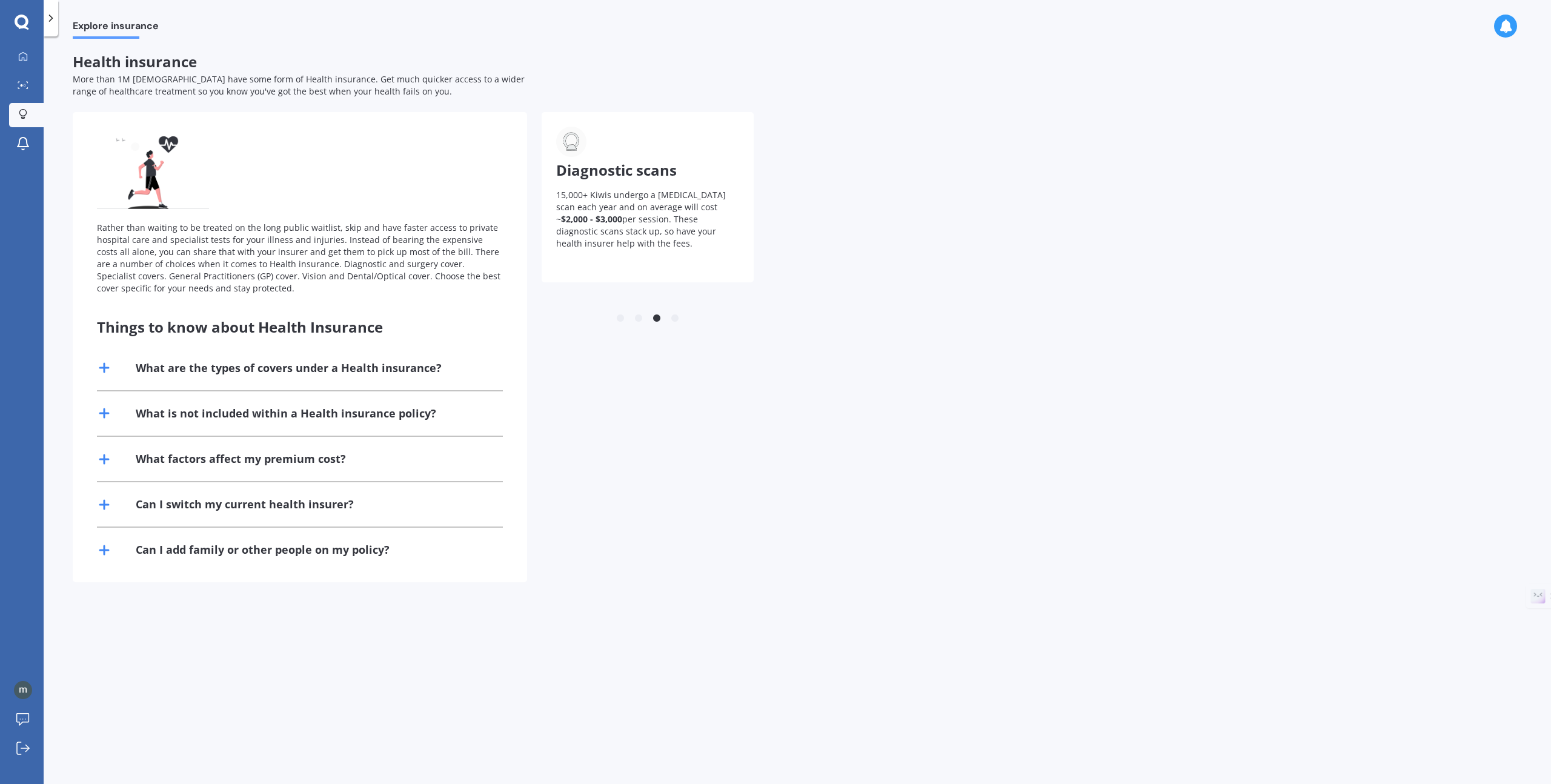
click at [55, 26] on div at bounding box center [51, 18] width 15 height 37
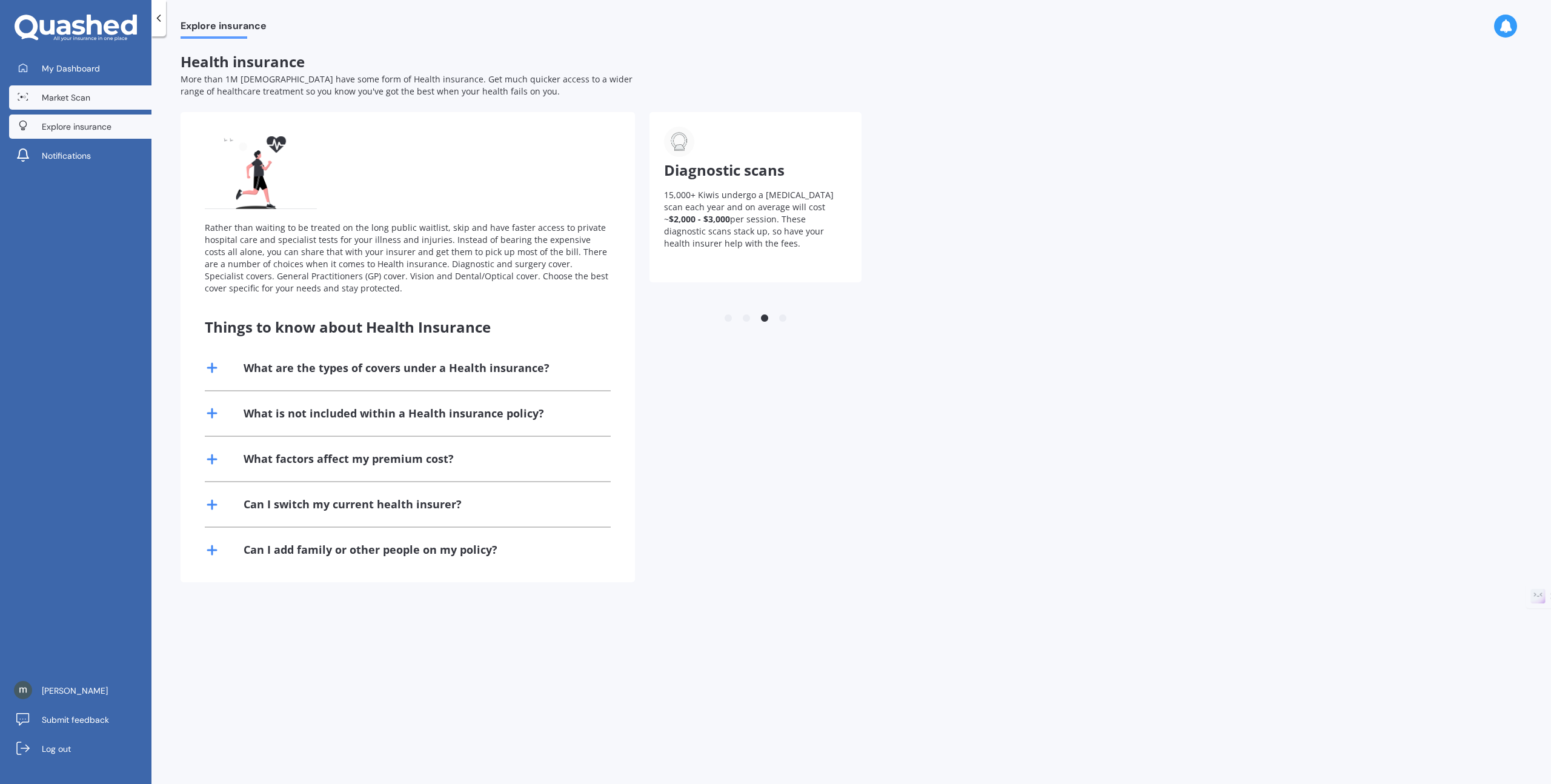
click at [61, 100] on span "Market Scan" at bounding box center [66, 97] width 49 height 12
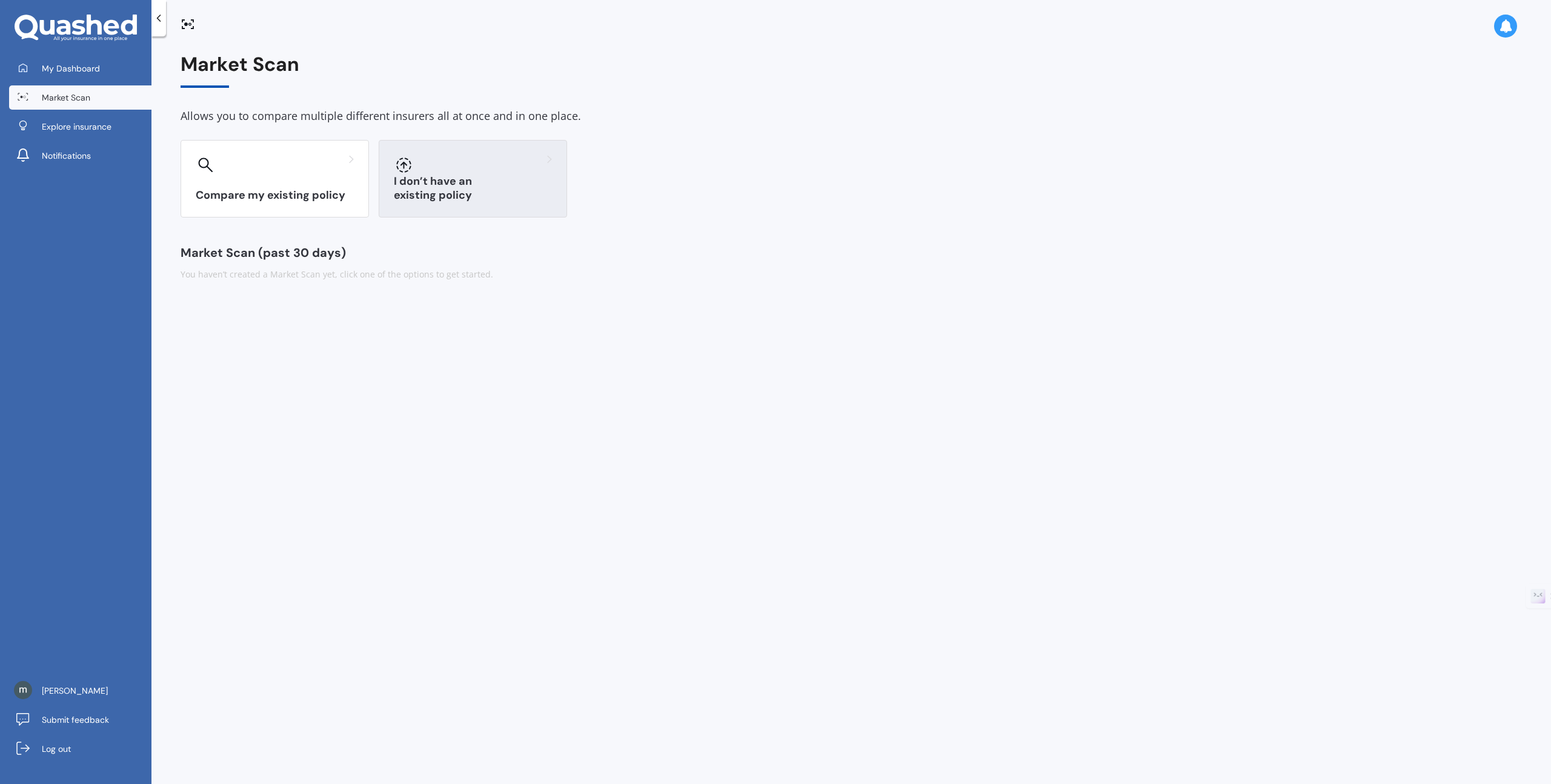
click at [467, 178] on div "I don’t have an existing policy" at bounding box center [473, 179] width 188 height 78
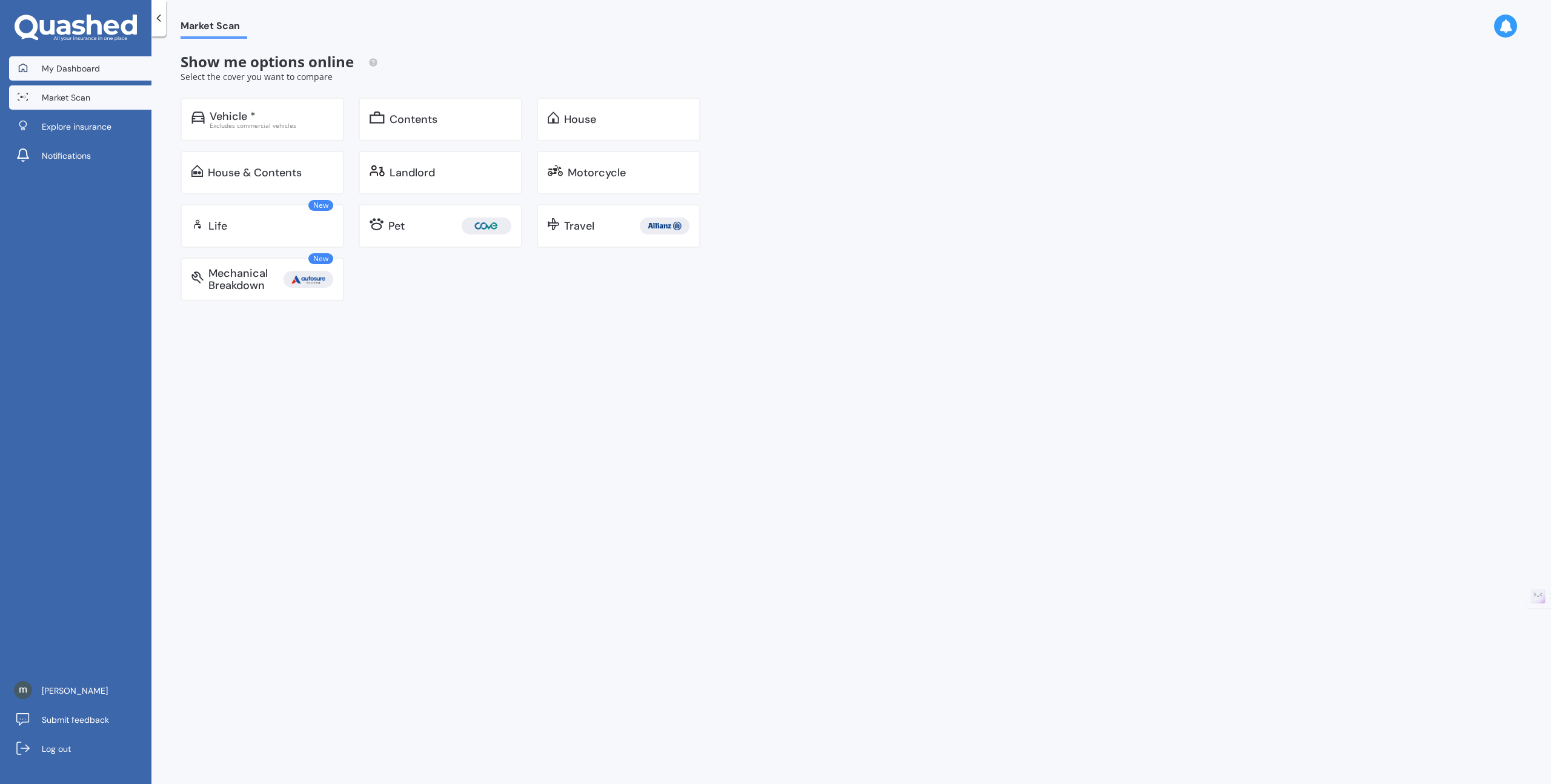
click at [49, 67] on span "My Dashboard" at bounding box center [71, 68] width 58 height 12
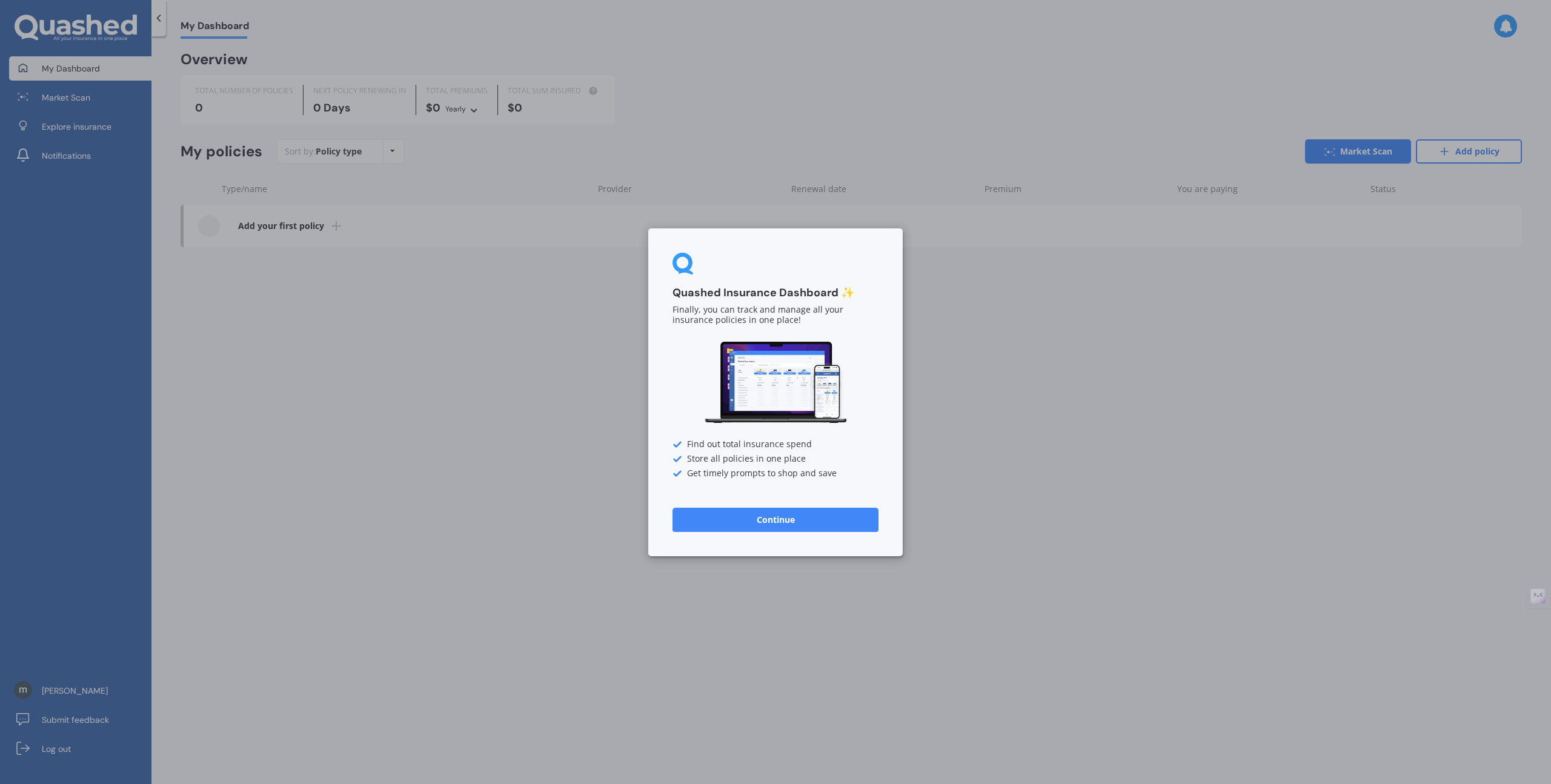
click at [553, 325] on div "Quashed Insurance Dashboard ✨ Finally, you can track and manage all your insura…" at bounding box center [775, 392] width 1551 height 784
click at [775, 519] on button "Continue" at bounding box center [776, 519] width 206 height 24
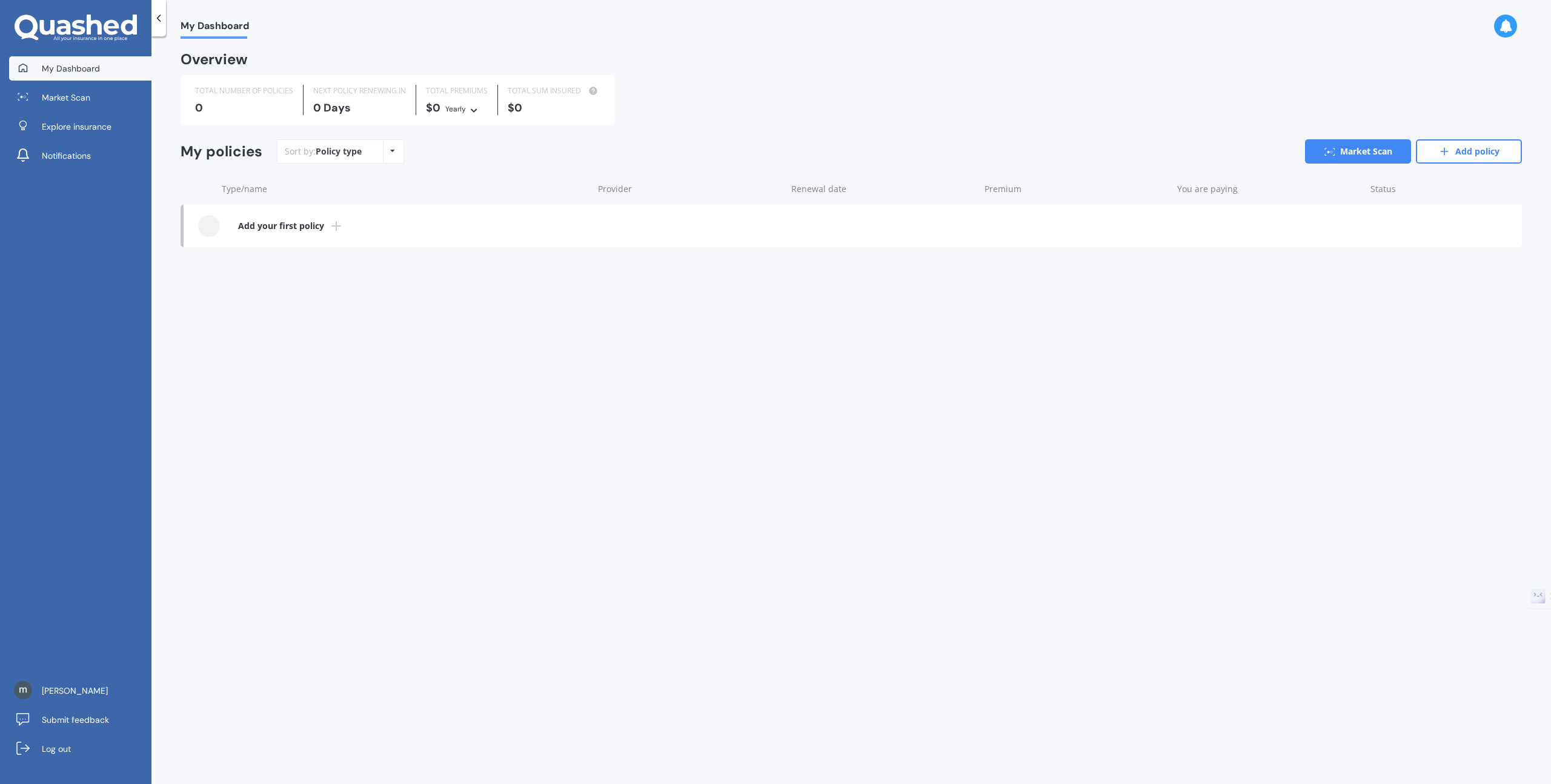
click at [306, 226] on b "Add your first policy" at bounding box center [281, 226] width 86 height 12
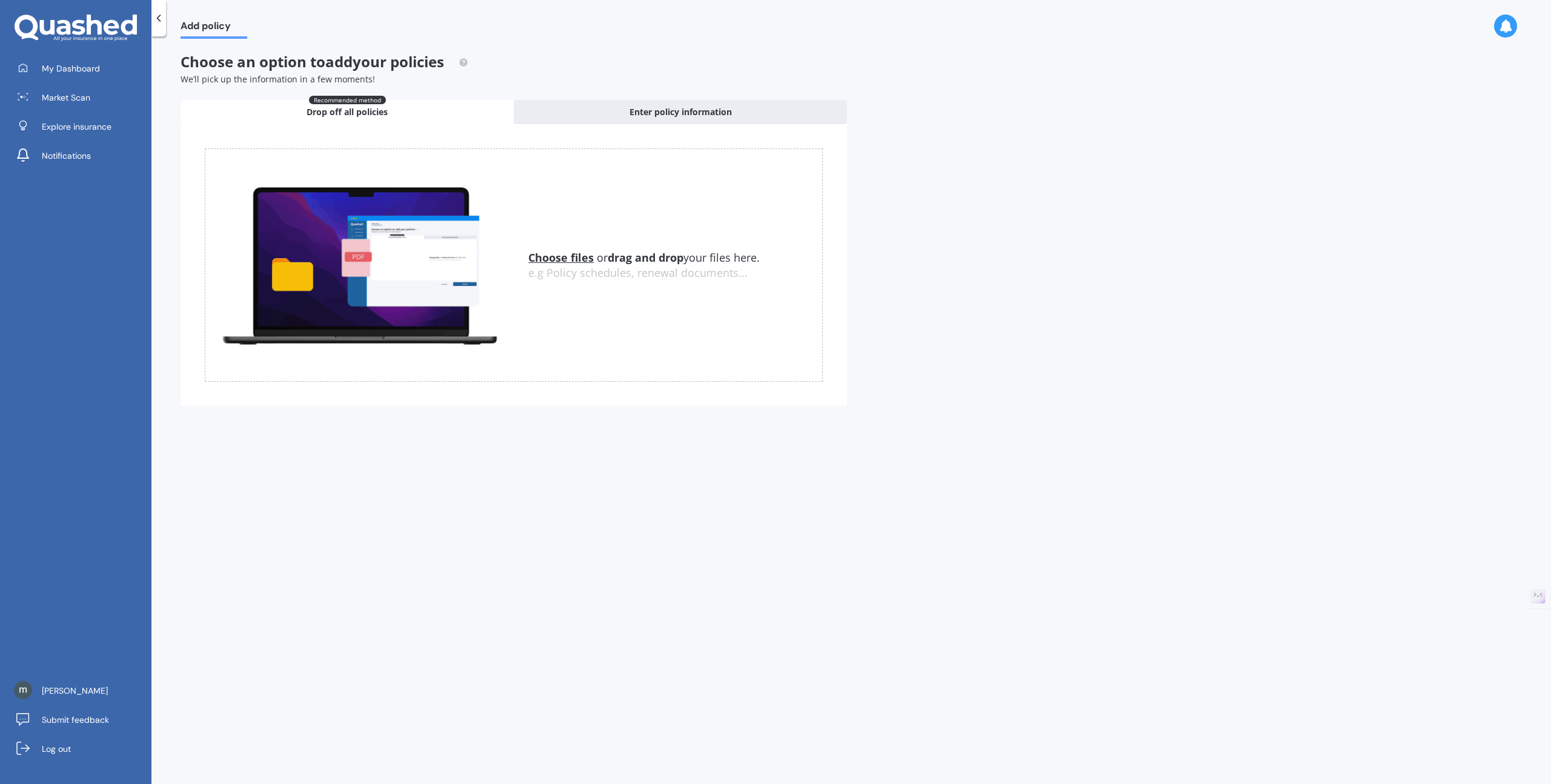
click at [524, 218] on div "Choose files or drag and drop your files here. Choose files or photos e.g Polic…" at bounding box center [514, 265] width 618 height 233
click at [81, 133] on link "Explore insurance" at bounding box center [80, 126] width 142 height 24
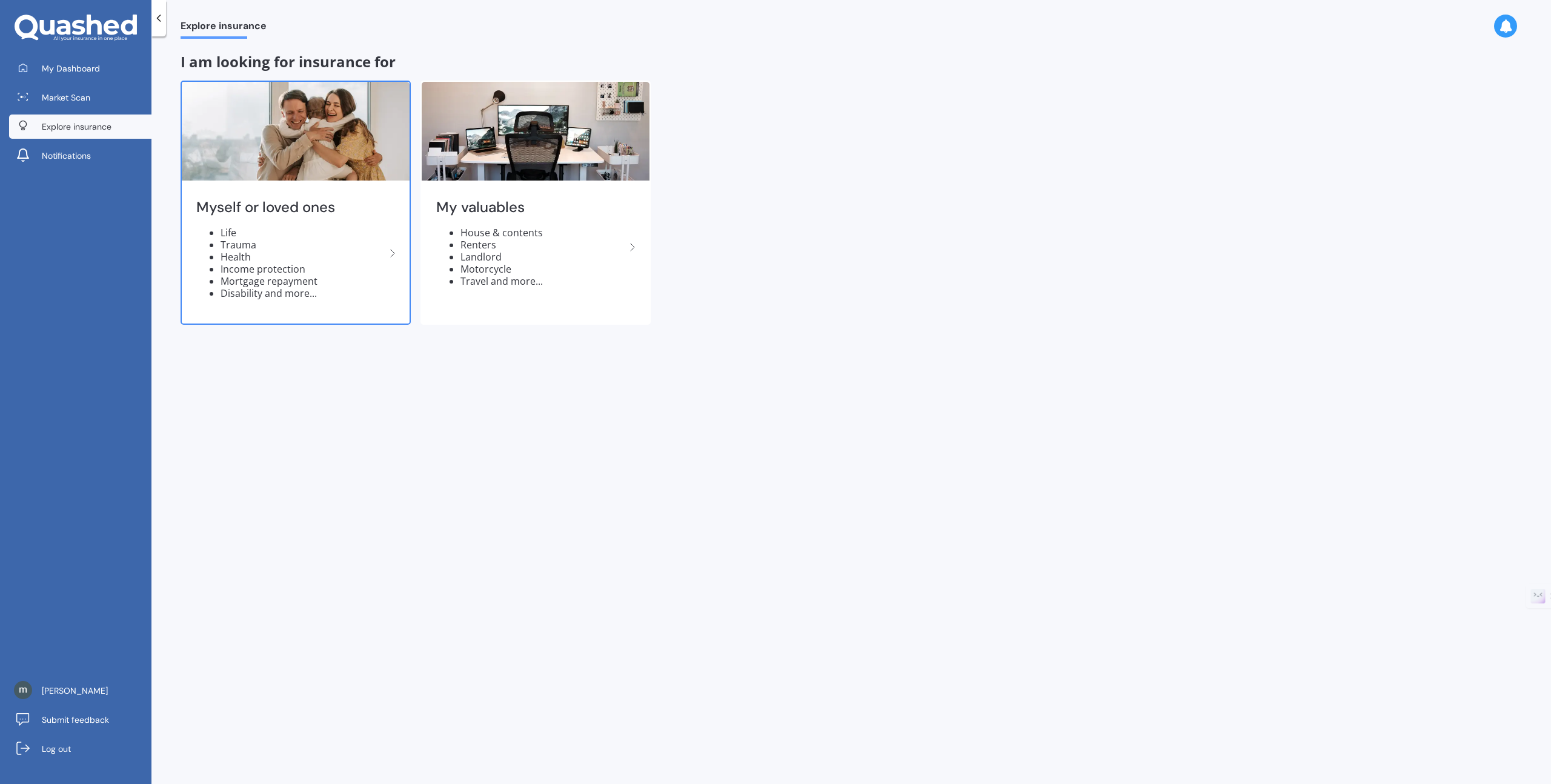
click at [291, 263] on li "Income protection" at bounding box center [303, 268] width 165 height 12
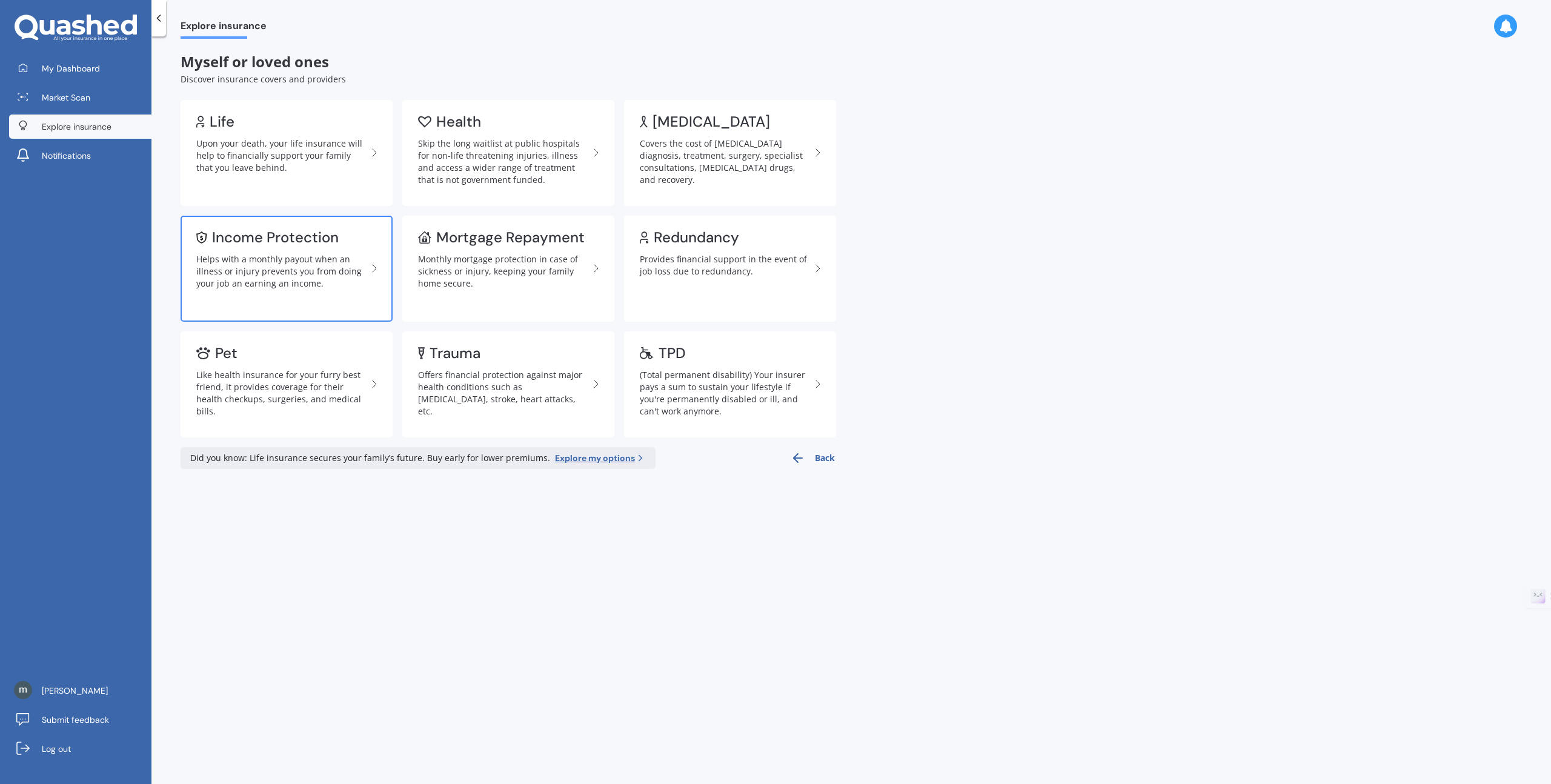
click at [312, 259] on div "Helps with a monthly payout when an illness or injury prevents you from doing y…" at bounding box center [282, 272] width 171 height 37
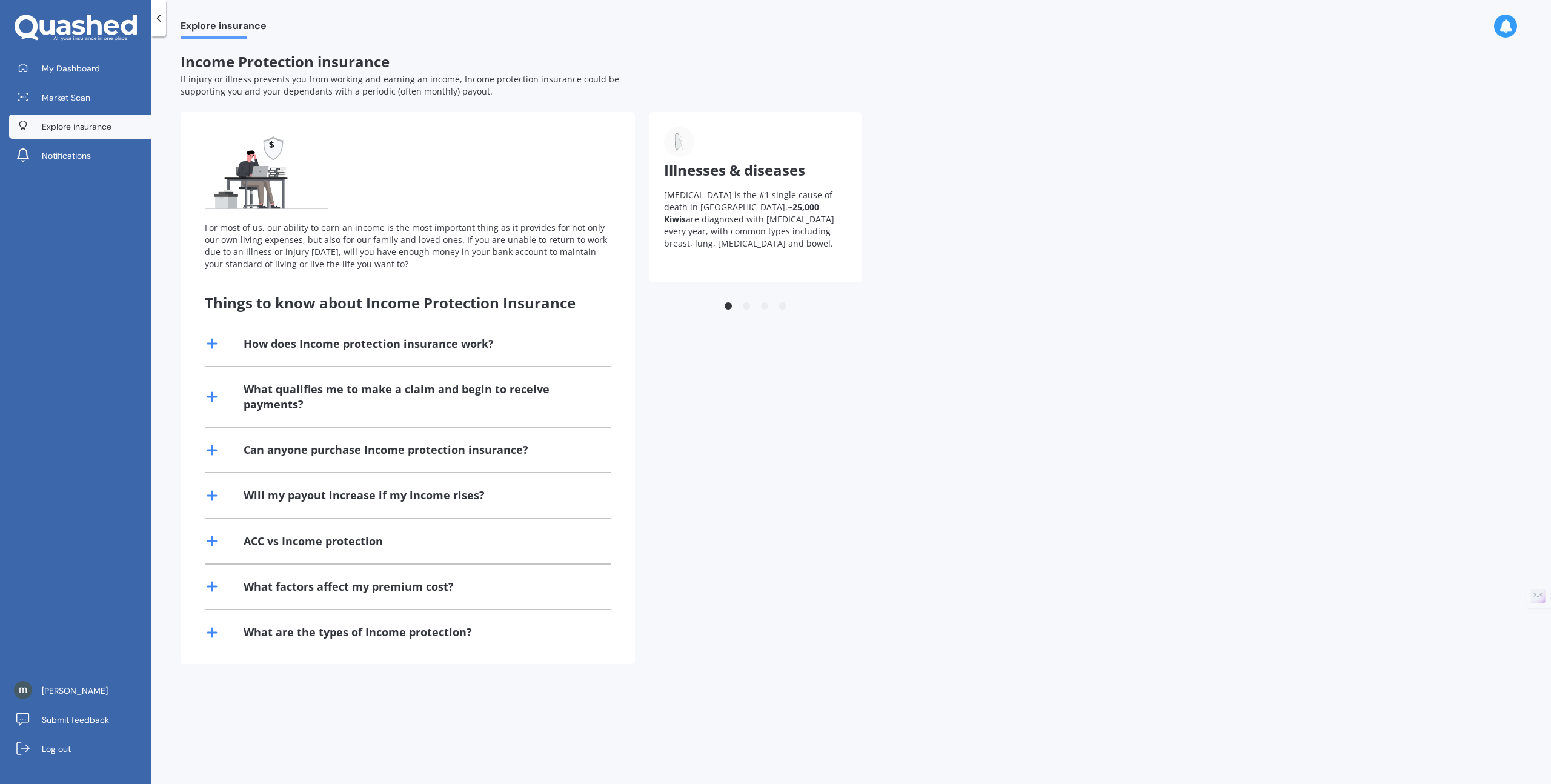
click at [215, 349] on icon at bounding box center [212, 343] width 15 height 15
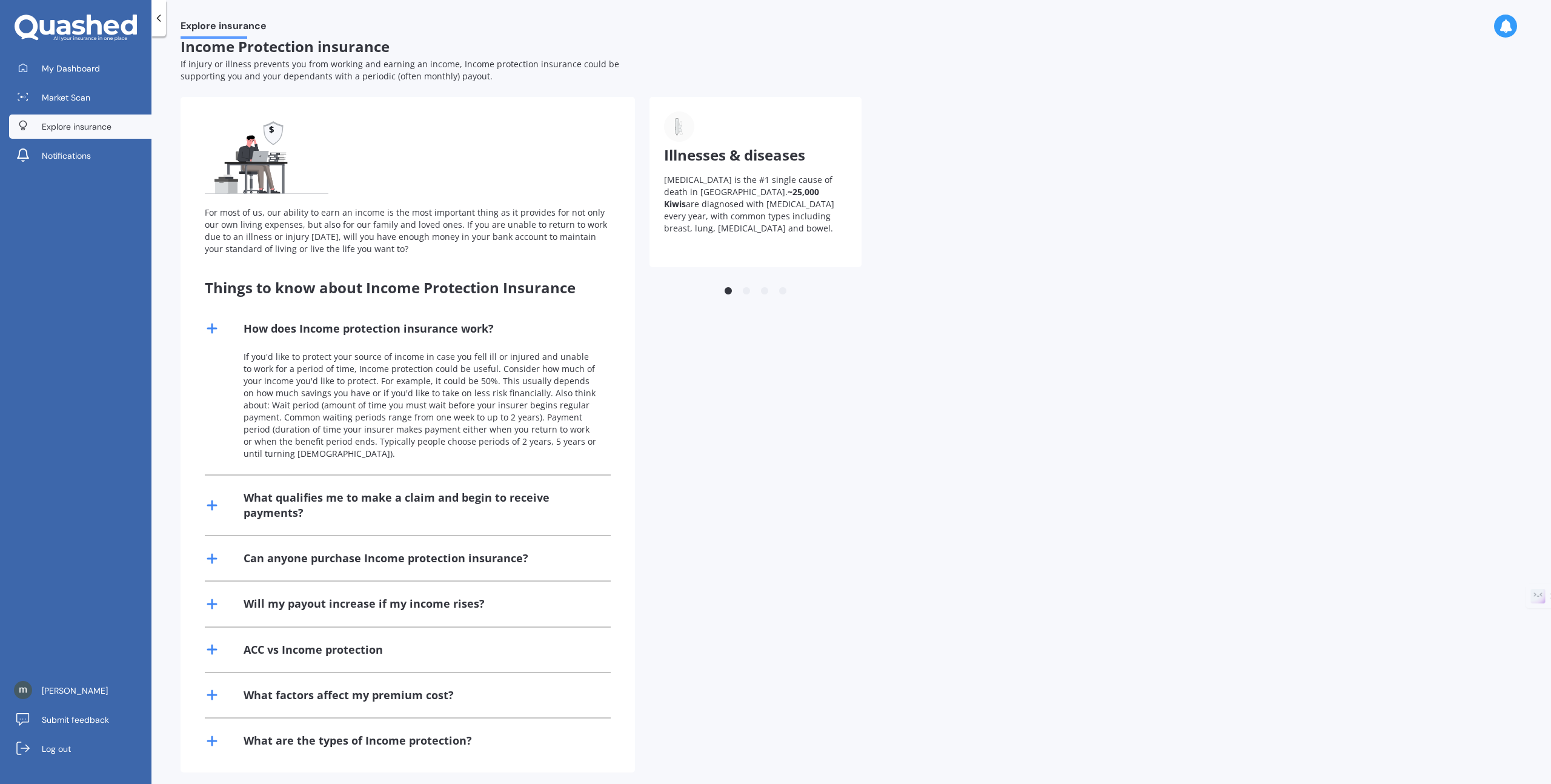
scroll to position [25, 0]
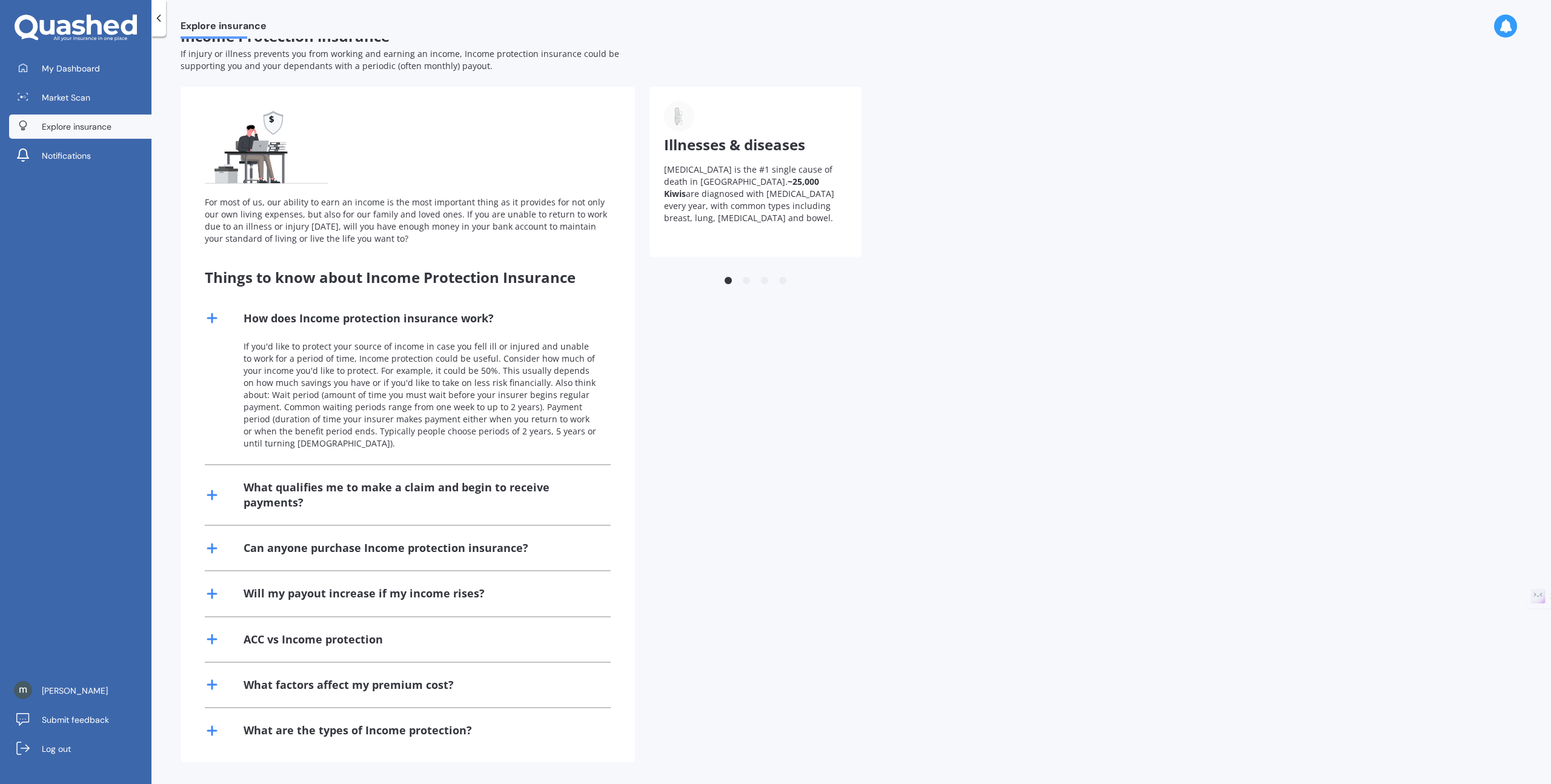
click at [210, 322] on icon at bounding box center [212, 318] width 15 height 15
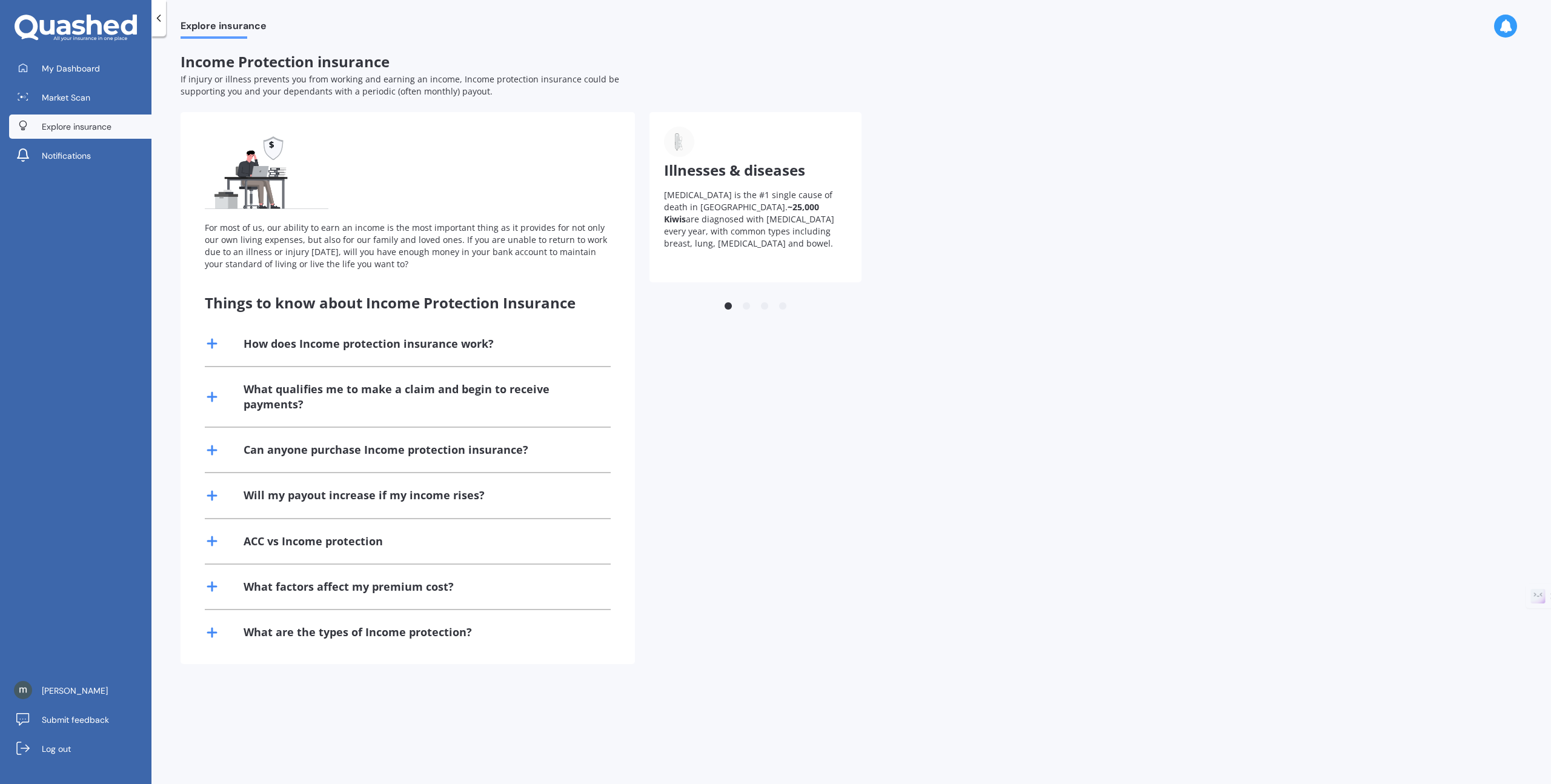
scroll to position [0, 0]
click at [212, 393] on line at bounding box center [212, 397] width 0 height 8
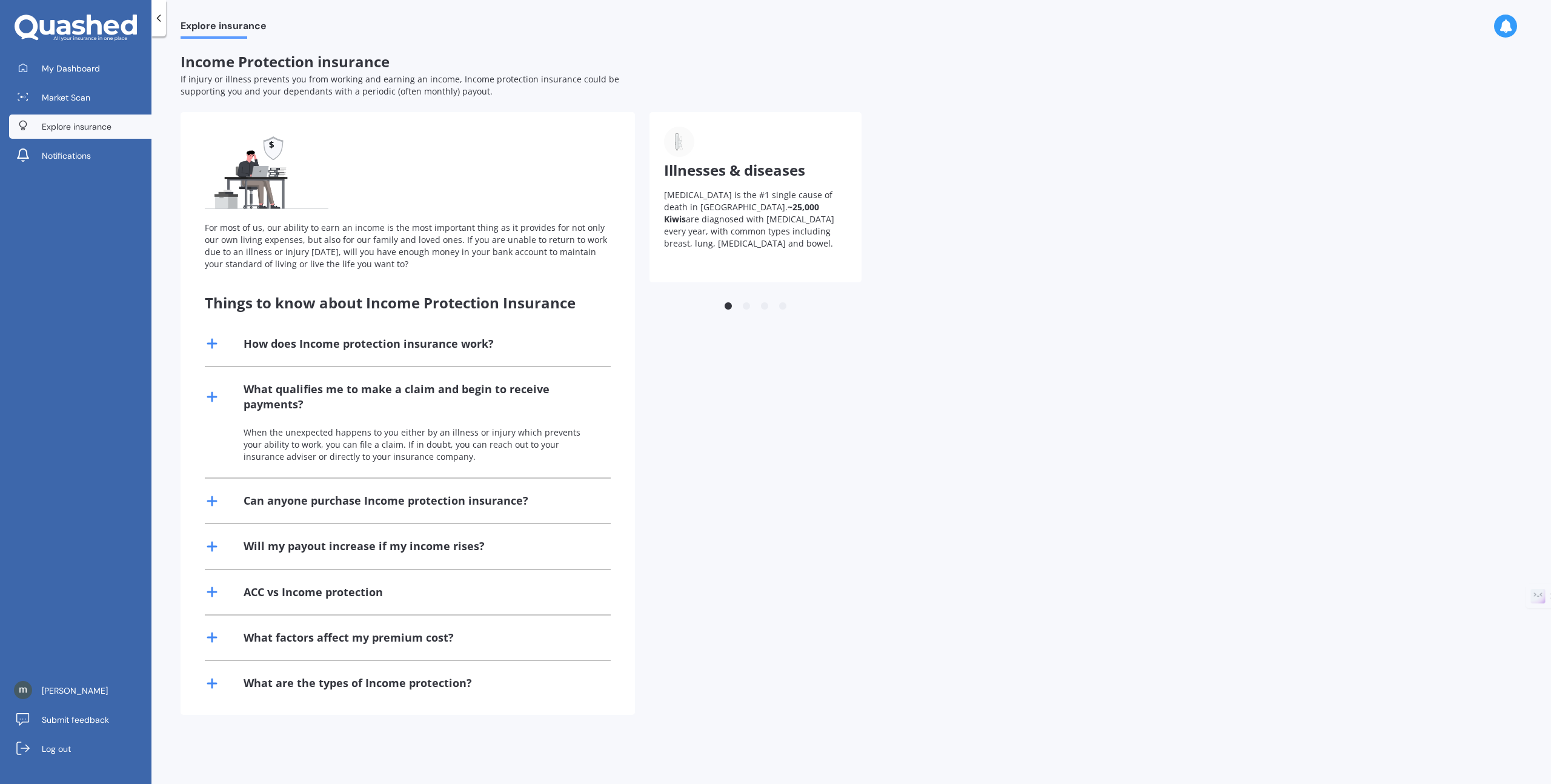
click at [212, 393] on line at bounding box center [212, 397] width 0 height 8
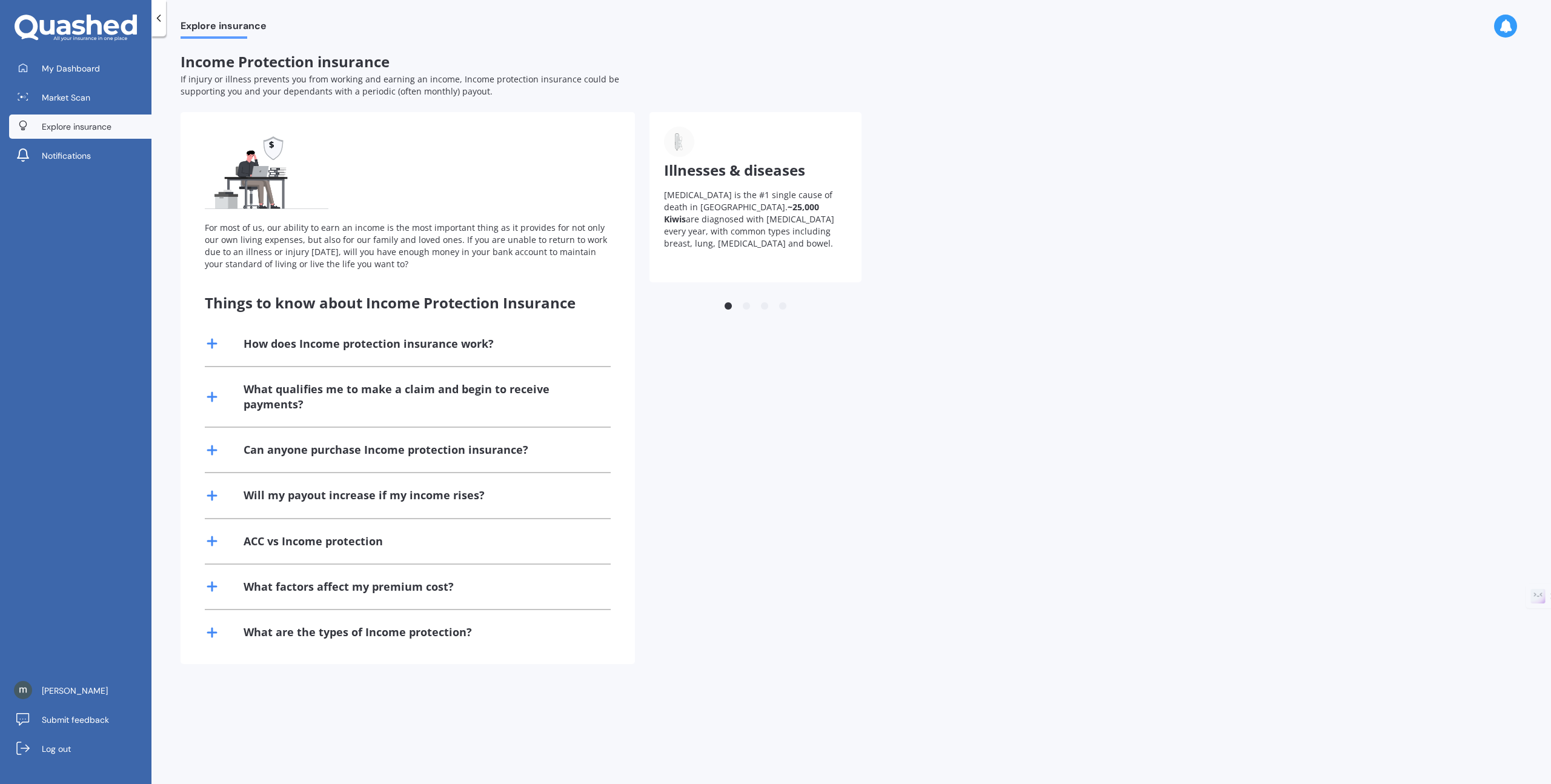
click at [214, 450] on line at bounding box center [212, 450] width 8 height 0
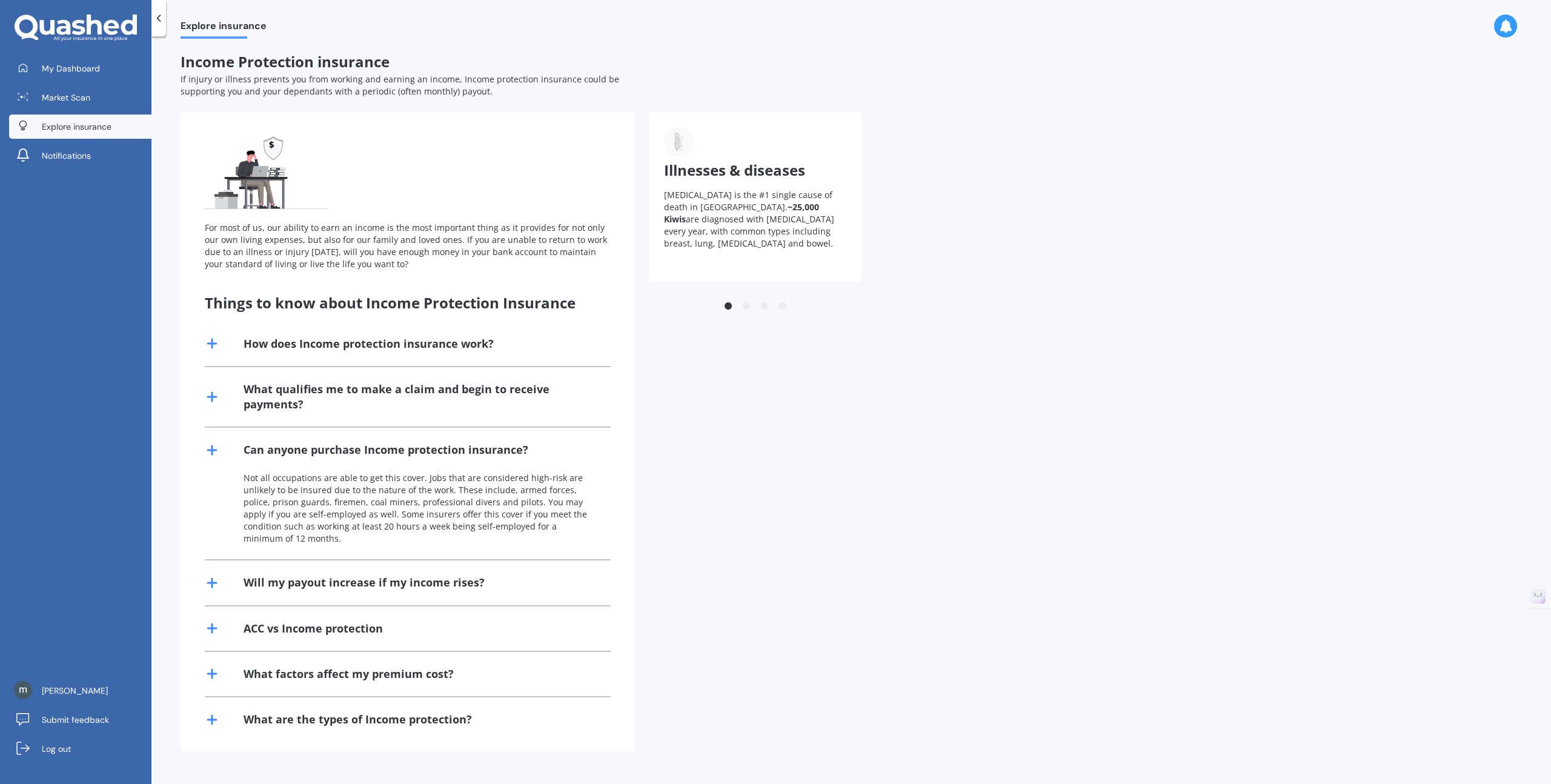
click at [214, 450] on line at bounding box center [212, 450] width 8 height 0
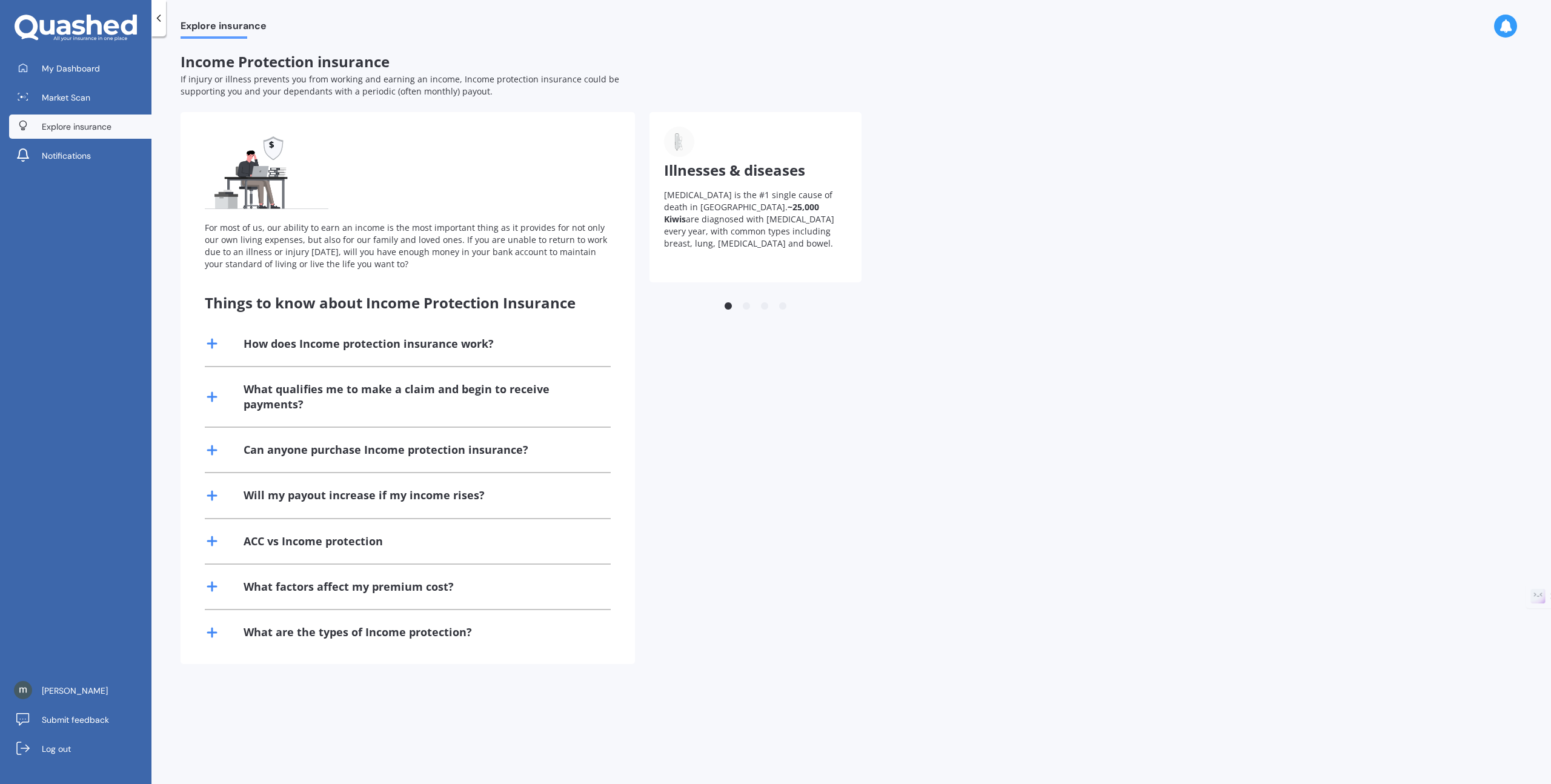
click at [214, 490] on icon at bounding box center [212, 495] width 15 height 15
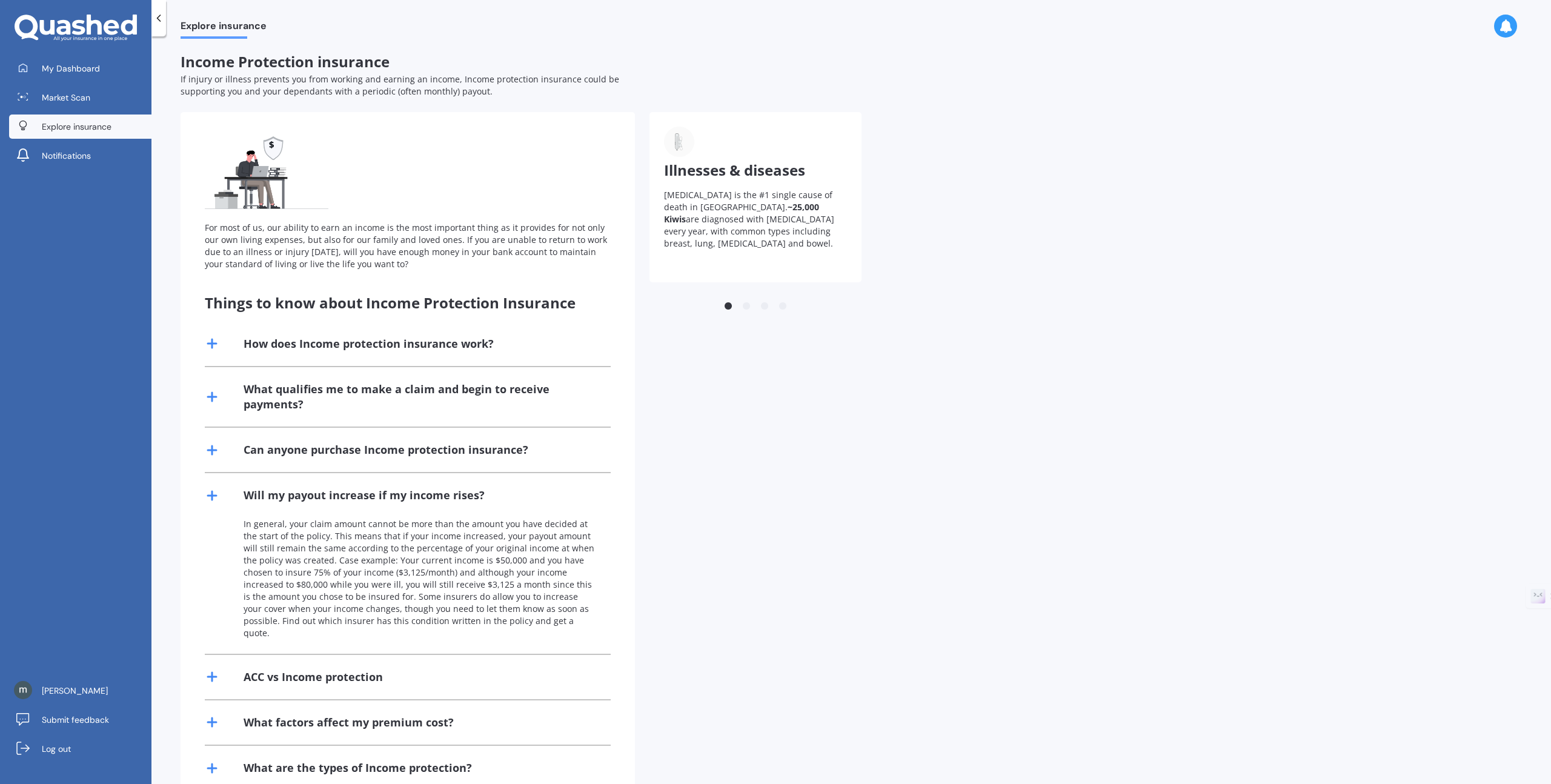
click at [214, 490] on icon at bounding box center [212, 495] width 15 height 15
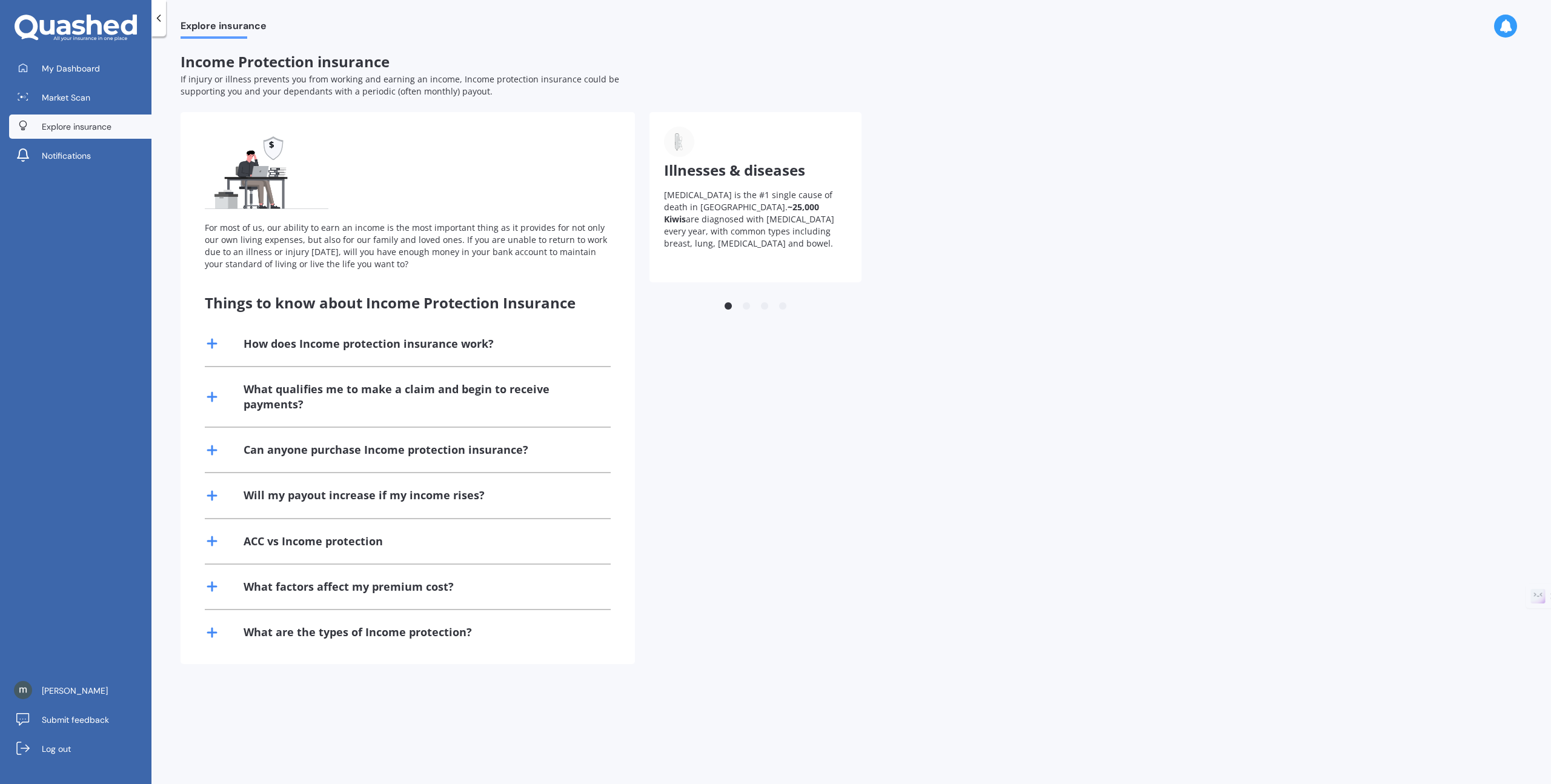
click at [216, 536] on icon at bounding box center [212, 541] width 15 height 15
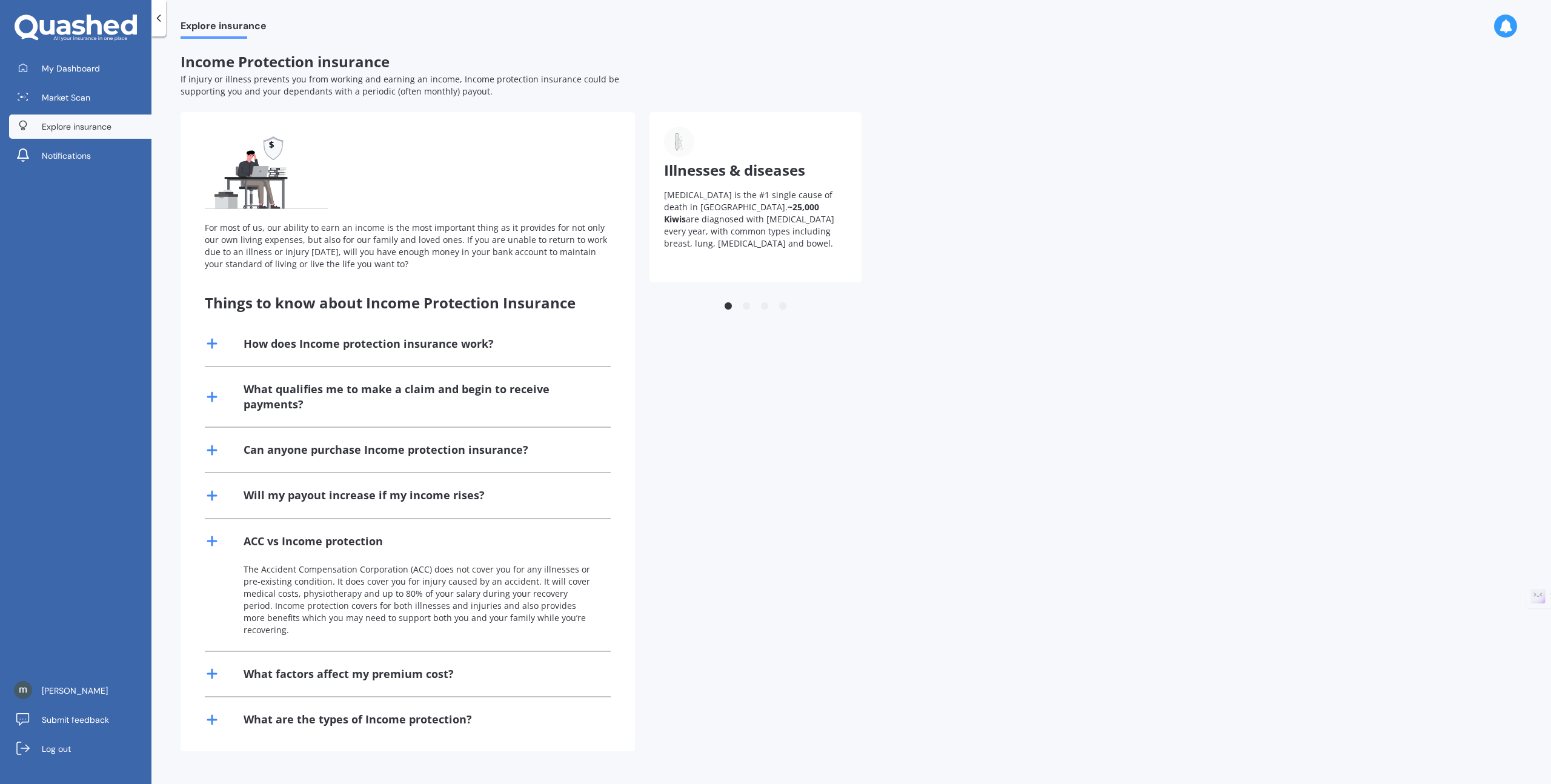
click at [216, 536] on icon at bounding box center [212, 541] width 15 height 15
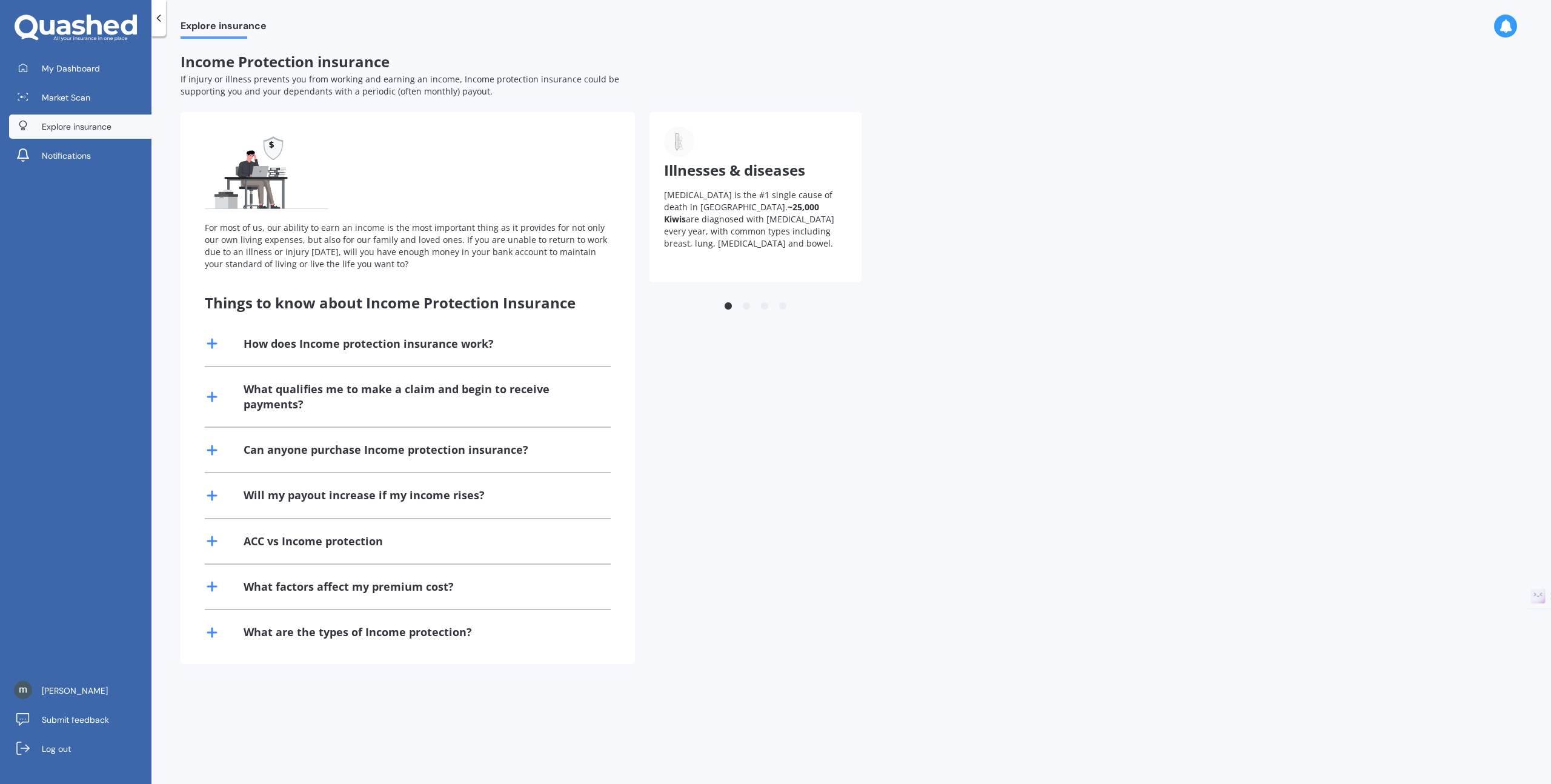
click at [212, 582] on line at bounding box center [212, 586] width 0 height 8
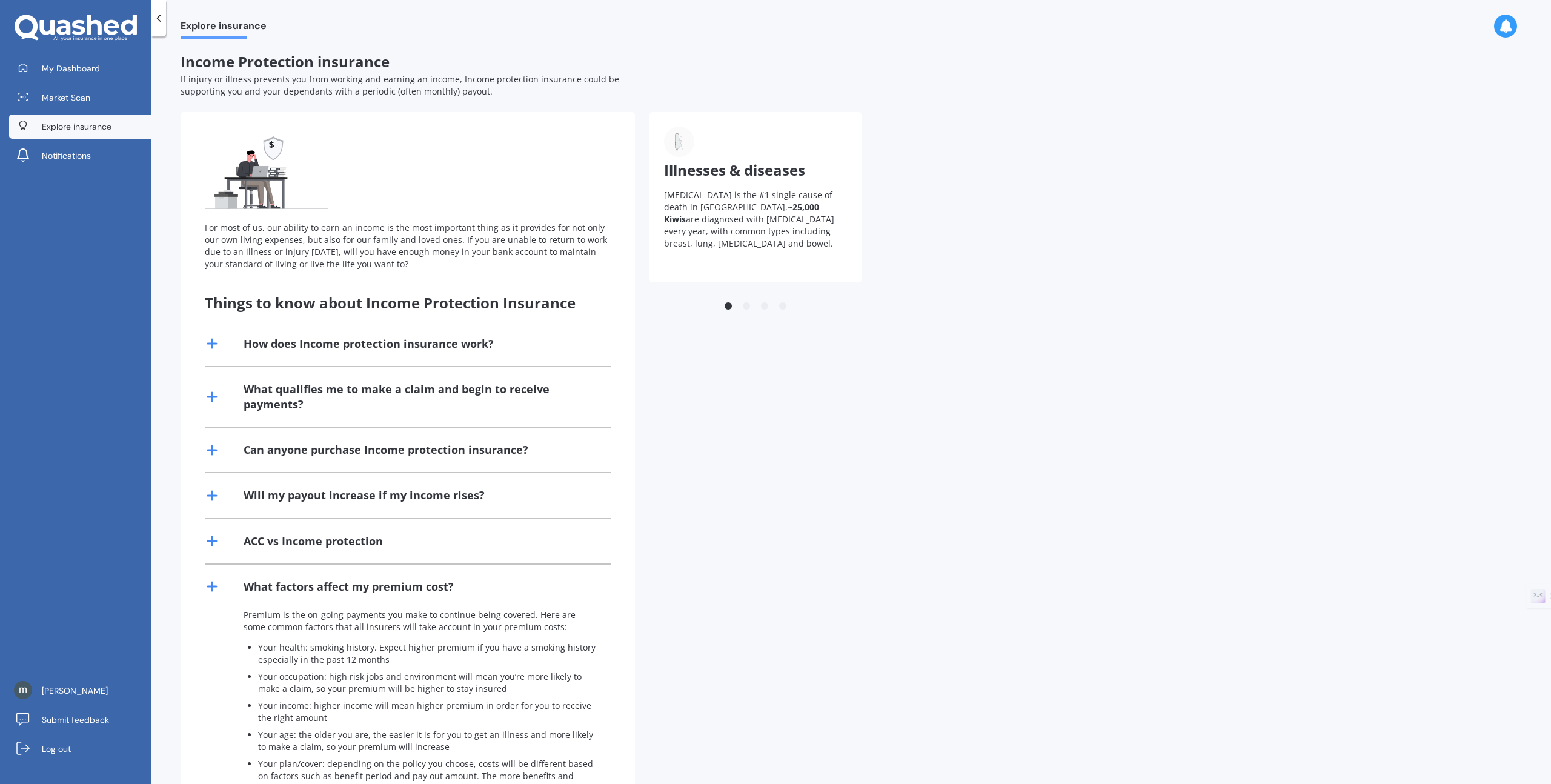
click at [212, 582] on line at bounding box center [212, 586] width 0 height 8
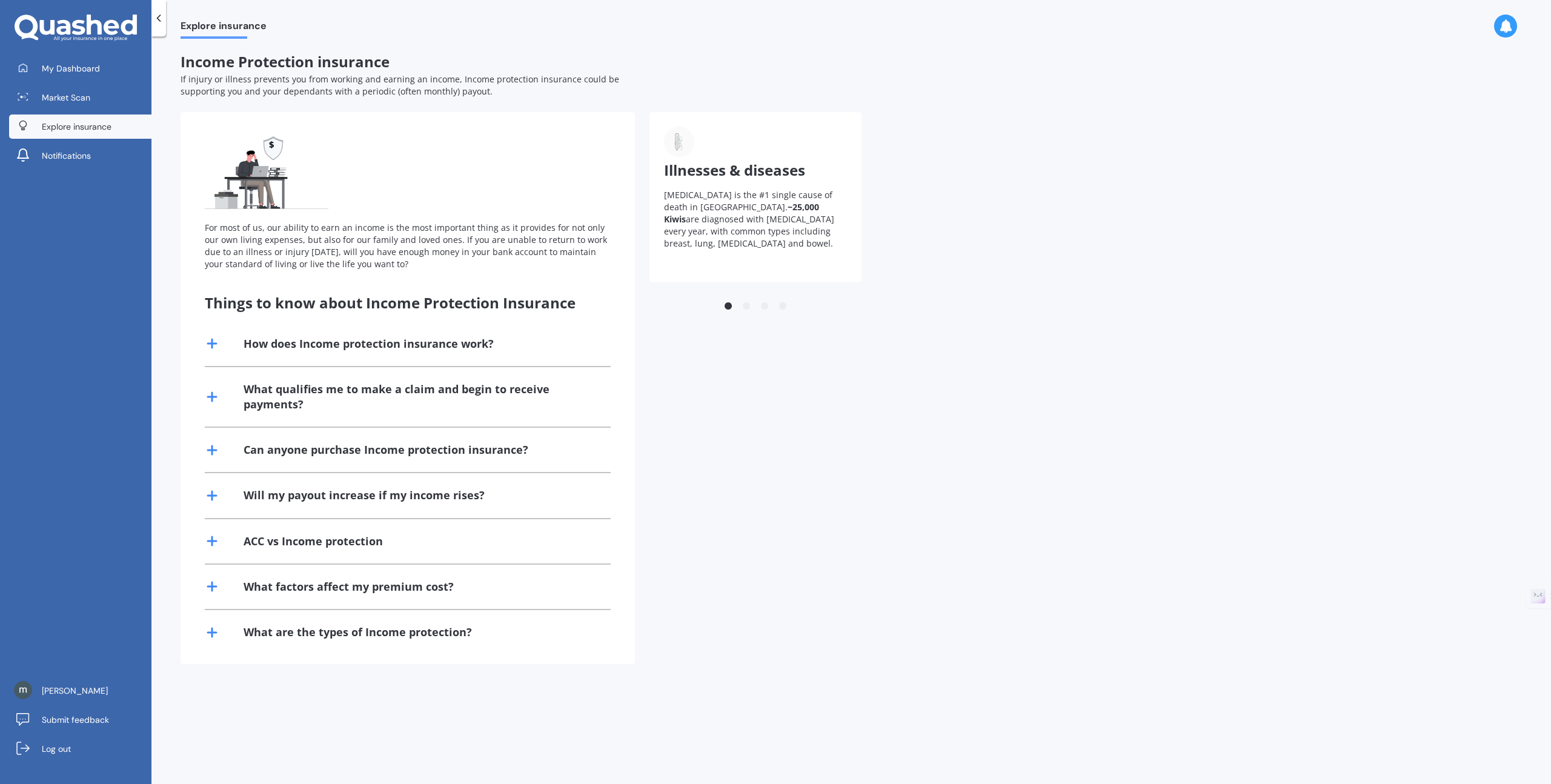
click at [208, 632] on line at bounding box center [212, 632] width 8 height 0
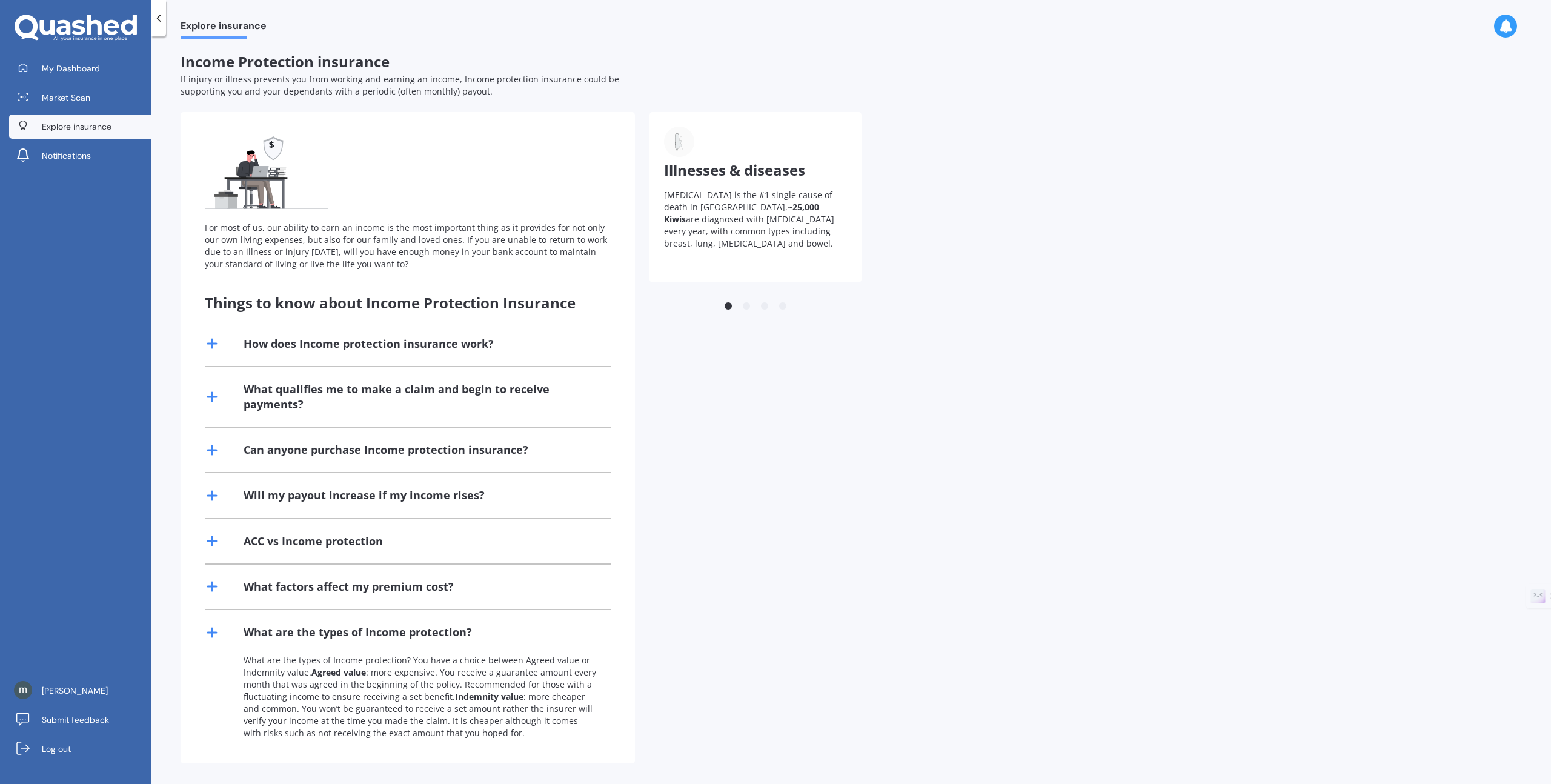
click at [208, 632] on line at bounding box center [212, 632] width 8 height 0
